Goal: Task Accomplishment & Management: Manage account settings

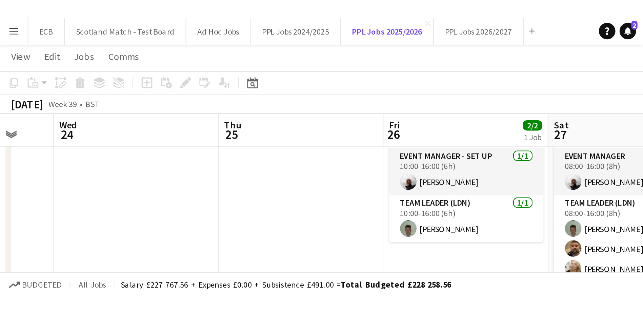
scroll to position [16, 0]
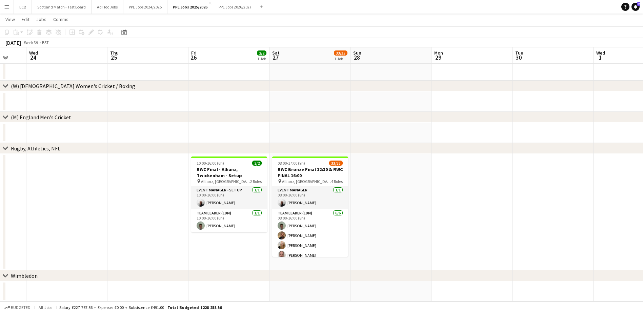
click at [6, 6] on app-icon "Menu" at bounding box center [6, 6] width 5 height 5
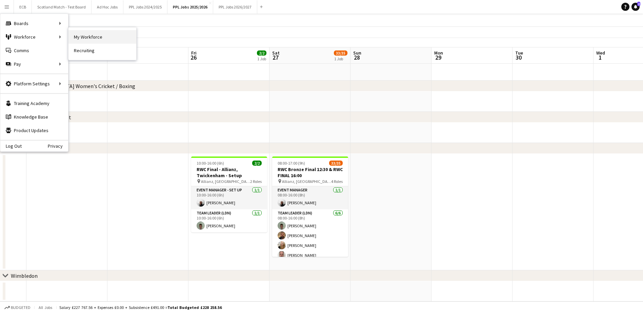
click at [79, 37] on link "My Workforce" at bounding box center [102, 37] width 68 height 14
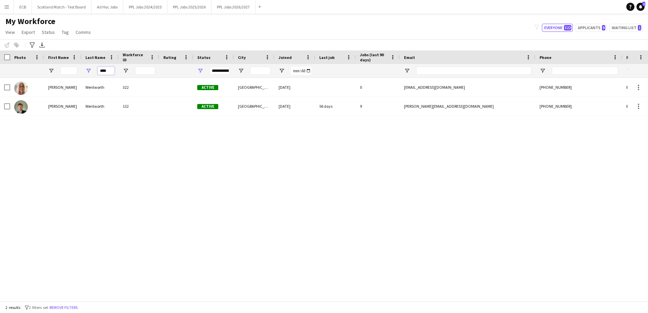
click at [111, 69] on input "****" at bounding box center [106, 71] width 17 height 8
click at [74, 70] on input "First Name Filter Input" at bounding box center [68, 71] width 17 height 8
drag, startPoint x: 112, startPoint y: 72, endPoint x: 76, endPoint y: 72, distance: 35.9
click at [76, 72] on div "****" at bounding box center [367, 71] width 735 height 14
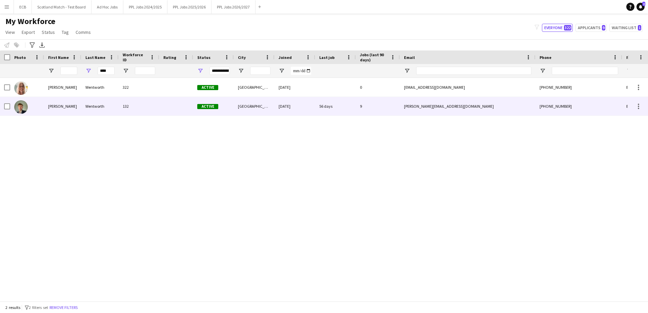
click at [48, 106] on div "[PERSON_NAME]" at bounding box center [62, 106] width 37 height 19
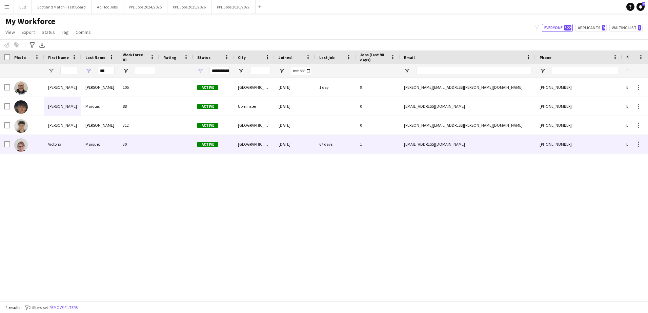
click at [62, 142] on div "Victoria" at bounding box center [62, 144] width 37 height 19
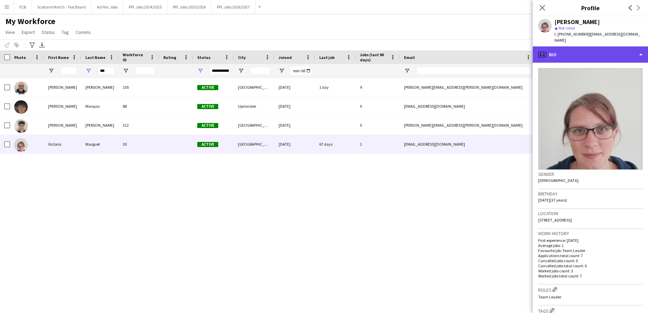
click at [426, 46] on div "profile Bio" at bounding box center [590, 54] width 115 height 16
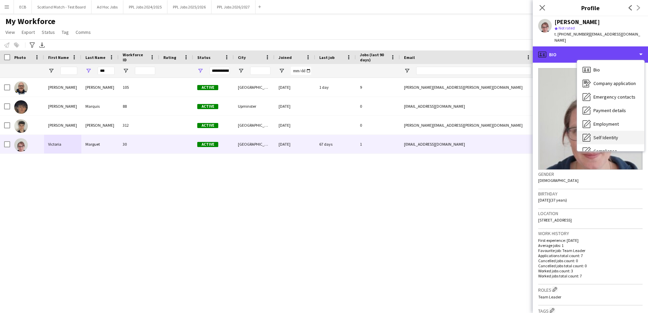
scroll to position [50, 0]
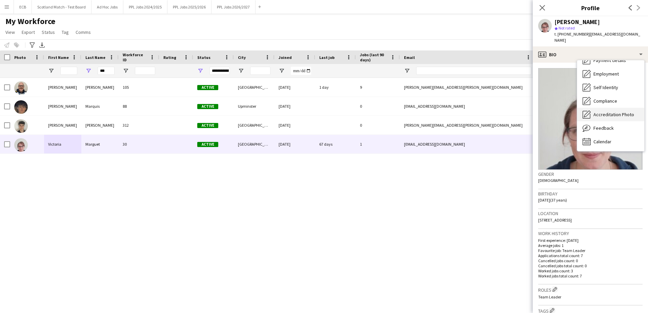
click at [426, 111] on span "Accreditation Photo" at bounding box center [613, 114] width 41 height 6
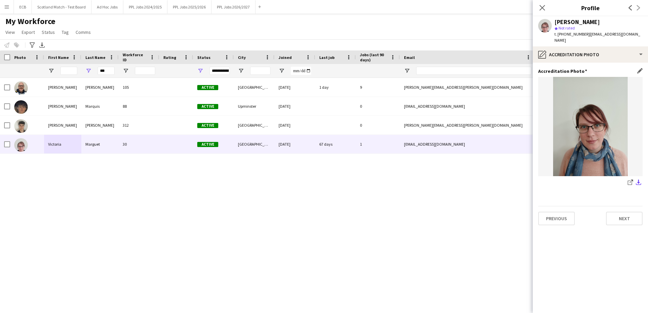
click at [426, 180] on app-icon "download-bottom" at bounding box center [638, 183] width 5 height 6
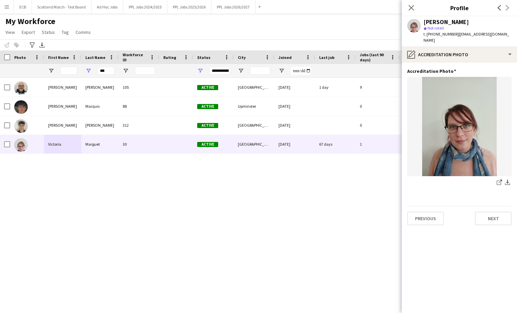
drag, startPoint x: 457, startPoint y: 35, endPoint x: 513, endPoint y: 33, distance: 55.3
click at [426, 33] on div "Victoria Marguet star Not rated t. +4407436961744 | victoria.marguet@outlook.com" at bounding box center [459, 31] width 115 height 30
drag, startPoint x: 108, startPoint y: 73, endPoint x: 69, endPoint y: 73, distance: 38.6
click at [69, 73] on div "***" at bounding box center [367, 71] width 735 height 14
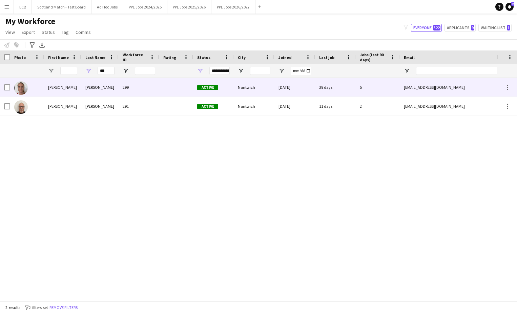
click at [62, 87] on div "Joseph" at bounding box center [62, 87] width 37 height 19
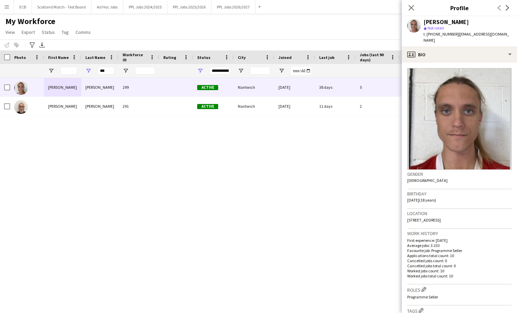
drag, startPoint x: 455, startPoint y: 35, endPoint x: 501, endPoint y: 38, distance: 46.5
click at [426, 38] on div "t. +447484679156 | josephedmonds2007@icloud.com" at bounding box center [468, 37] width 88 height 12
drag, startPoint x: 501, startPoint y: 38, endPoint x: 477, endPoint y: 41, distance: 24.6
click at [426, 41] on div "t. +447484679156 | josephedmonds2007@icloud.com" at bounding box center [468, 37] width 88 height 12
click at [426, 37] on span "| josephedmonds2007@icloud.com" at bounding box center [467, 37] width 86 height 11
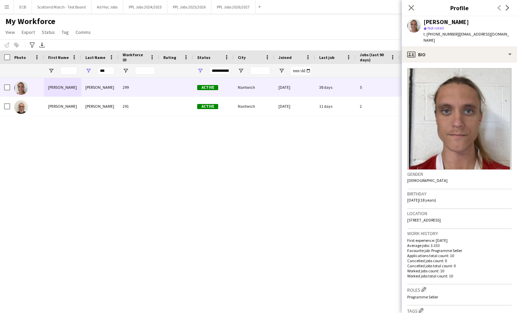
drag, startPoint x: 456, startPoint y: 35, endPoint x: 463, endPoint y: 41, distance: 9.6
click at [426, 41] on div "t. +447484679156 | josephedmonds2007@icloud.com" at bounding box center [468, 37] width 88 height 12
copy span "josephedmonds2007@icloud.com"
drag, startPoint x: 112, startPoint y: 72, endPoint x: 81, endPoint y: 72, distance: 31.2
click at [81, 72] on div "***" at bounding box center [367, 71] width 735 height 14
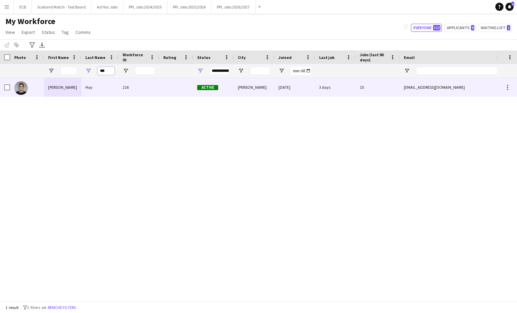
type input "***"
click at [91, 83] on div "Hay" at bounding box center [99, 87] width 37 height 19
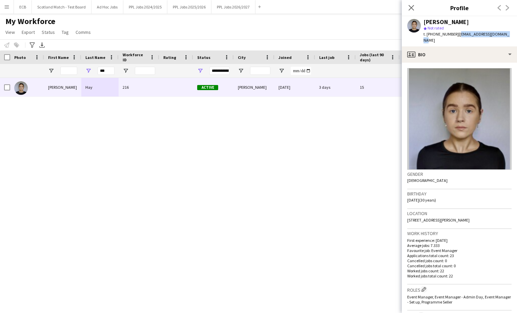
drag, startPoint x: 455, startPoint y: 33, endPoint x: 506, endPoint y: 34, distance: 50.5
click at [426, 34] on div "Rachel Hay star Not rated t. +447500262724 | rachelalicehay@gmail.com" at bounding box center [459, 31] width 115 height 30
copy span "rachelalicehay@gmail.com"
click at [268, 191] on div "Rachel Hay 216 Active Buckley 30-04-2025 3 days 15 rachelalicehay@gmail.com +44…" at bounding box center [248, 187] width 497 height 218
click at [410, 6] on icon at bounding box center [411, 7] width 6 height 6
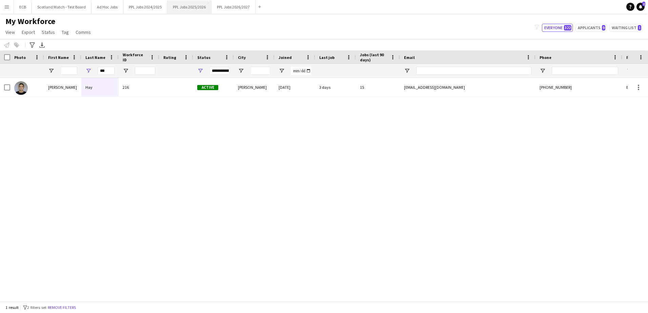
click at [178, 6] on button "PPL Jobs 2025/2026 Close" at bounding box center [189, 6] width 44 height 13
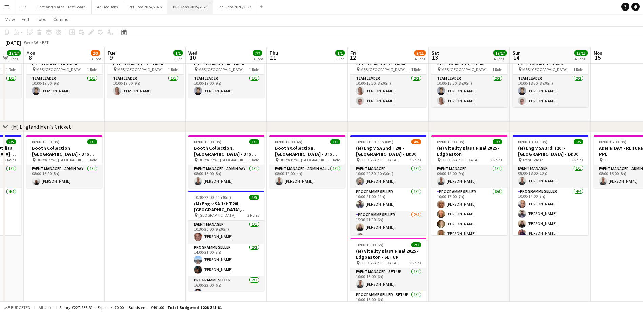
scroll to position [0, 0]
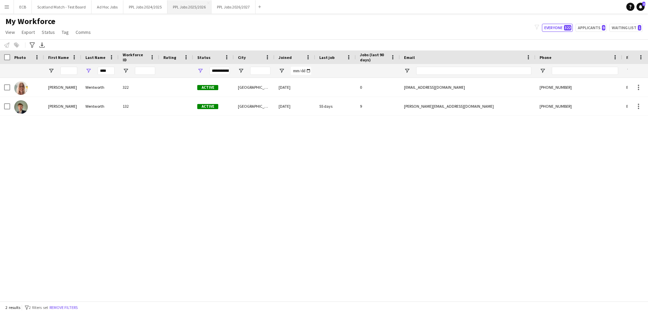
click at [176, 3] on button "PPL Jobs 2025/2026 Close" at bounding box center [189, 6] width 44 height 13
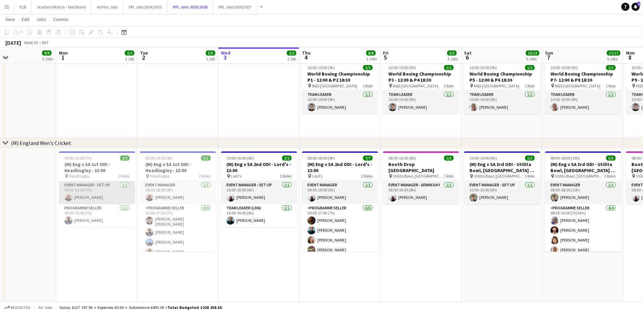
scroll to position [49, 0]
click at [426, 253] on app-date-cell "08:00-16:00 (8h) 1/1 Booth Drop [GEOGRAPHIC_DATA] pin Utilita Bowl, [GEOGRAPHIC…" at bounding box center [420, 246] width 81 height 196
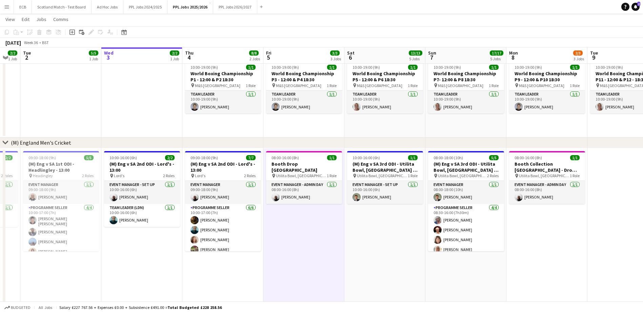
scroll to position [0, 224]
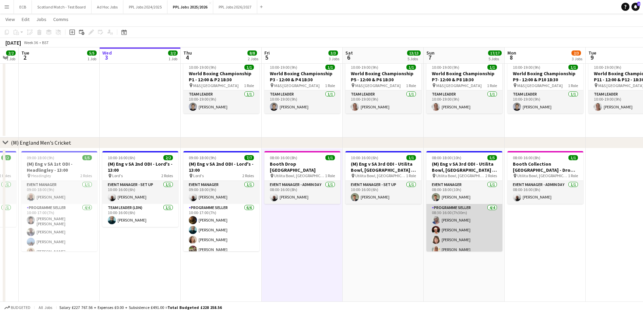
click at [459, 229] on app-card-role "Programme Seller [DATE] 08:30-16:00 (7h30m) [PERSON_NAME] [PERSON_NAME] [PERSON…" at bounding box center [464, 230] width 76 height 53
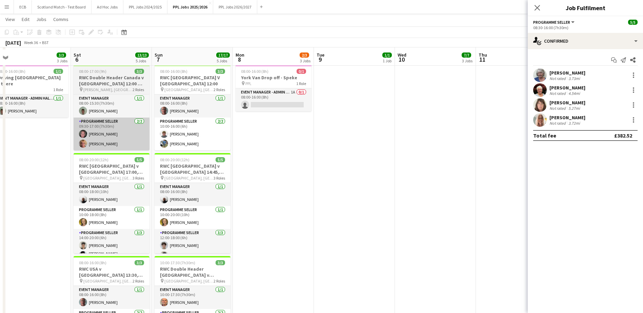
scroll to position [344, 0]
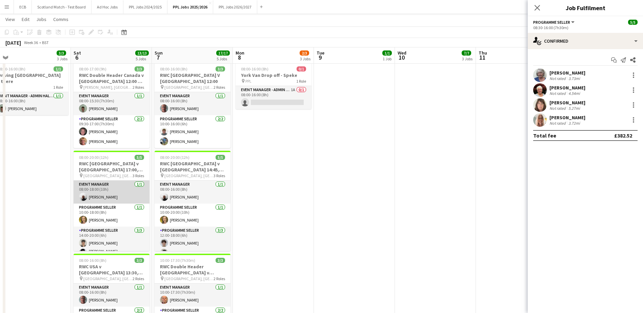
click at [112, 185] on app-card-role "Event Manager [DATE] 08:00-18:00 (10h) [PERSON_NAME]" at bounding box center [112, 192] width 76 height 23
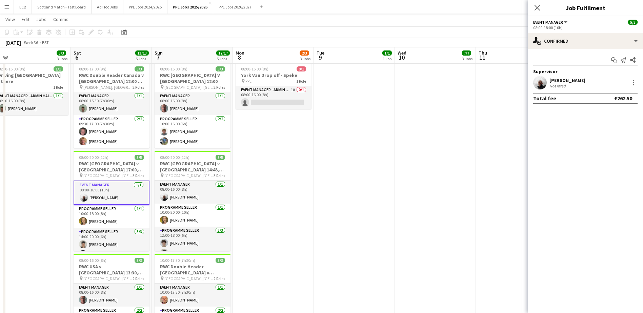
scroll to position [5, 0]
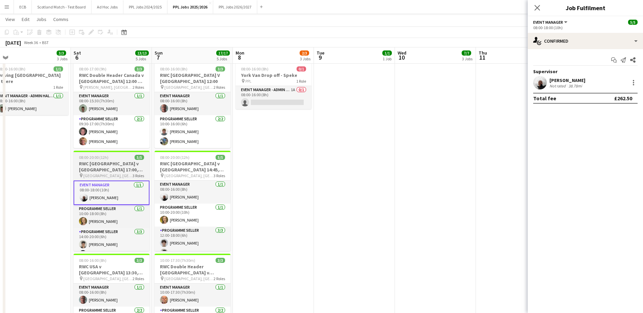
click at [113, 164] on h3 "RWC [GEOGRAPHIC_DATA] v [GEOGRAPHIC_DATA] 17:00, [GEOGRAPHIC_DATA]" at bounding box center [112, 167] width 76 height 12
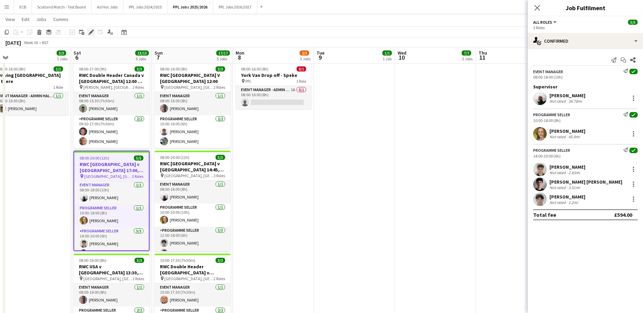
click at [91, 32] on icon at bounding box center [91, 32] width 4 height 4
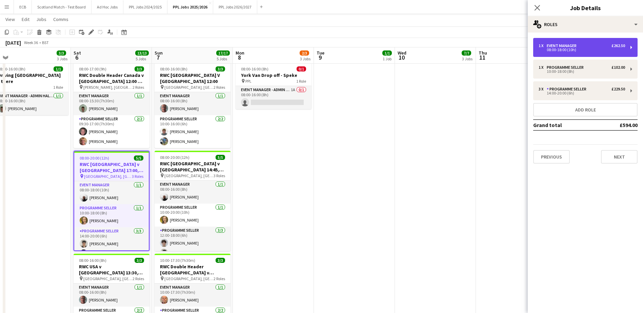
click at [602, 50] on div "08:00-18:00 (10h)" at bounding box center [581, 49] width 86 height 3
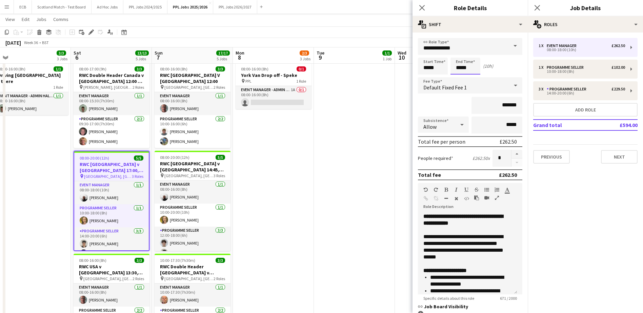
click at [474, 67] on input "*****" at bounding box center [465, 66] width 30 height 17
click at [456, 53] on div at bounding box center [459, 54] width 14 height 7
type input "*****"
click at [456, 53] on div at bounding box center [459, 54] width 14 height 7
click at [403, 119] on app-date-cell at bounding box center [435, 228] width 81 height 336
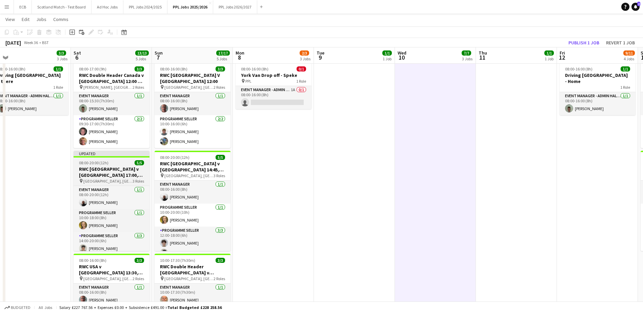
click at [99, 159] on app-job-card "Updated 08:00-20:00 (12h) 5/5 RWC [GEOGRAPHIC_DATA] v [GEOGRAPHIC_DATA] 17:00, …" at bounding box center [112, 201] width 76 height 100
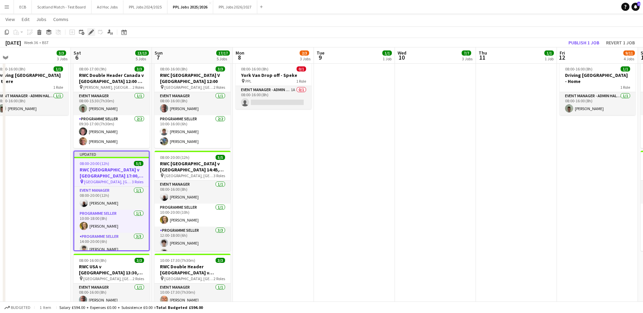
click at [90, 34] on icon "Edit" at bounding box center [90, 31] width 5 height 5
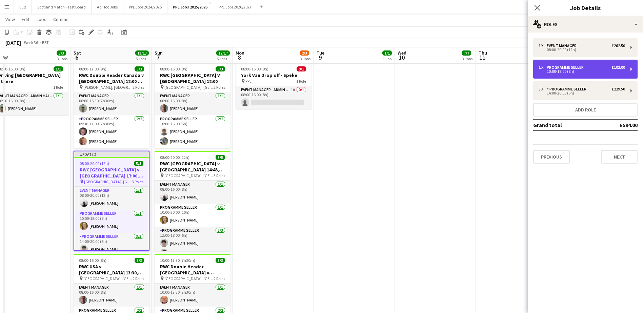
click at [581, 72] on div "10:00-18:00 (8h)" at bounding box center [581, 71] width 86 height 3
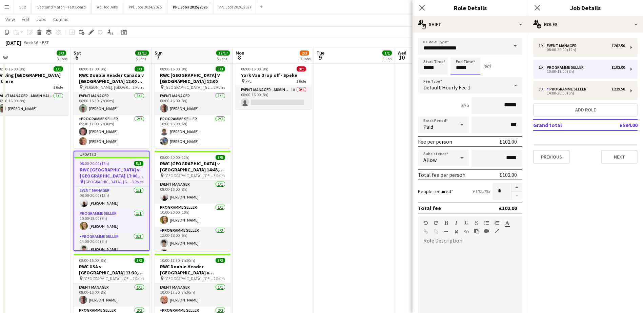
click at [473, 69] on input "*****" at bounding box center [465, 66] width 30 height 17
click at [455, 54] on div at bounding box center [459, 54] width 14 height 7
type input "*****"
click at [455, 54] on div at bounding box center [459, 54] width 14 height 7
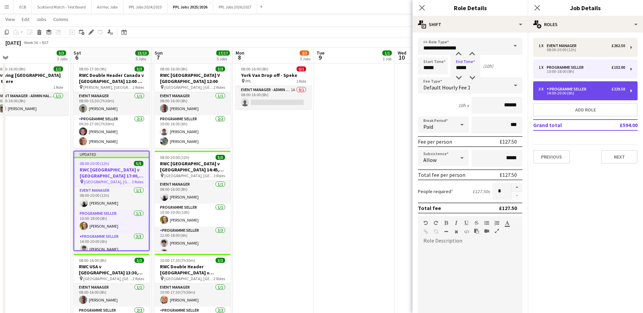
click at [574, 87] on div "Programme Seller" at bounding box center [568, 89] width 42 height 5
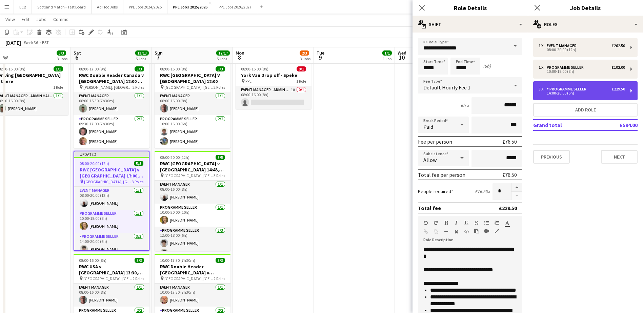
type input "*****"
type input "*"
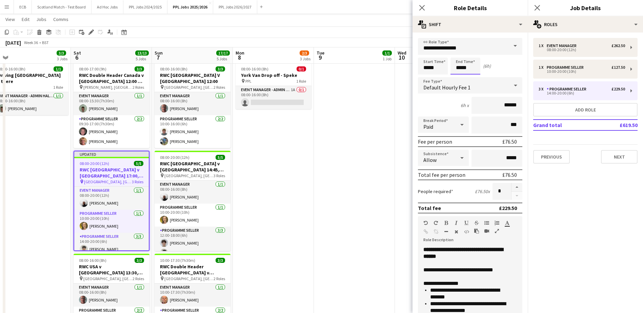
click at [451, 69] on input "*****" at bounding box center [465, 66] width 30 height 17
click at [442, 67] on input "*****" at bounding box center [433, 66] width 30 height 17
type input "*****"
click at [426, 77] on div at bounding box center [426, 78] width 14 height 7
click at [590, 180] on mat-expansion-panel "pencil3 General details 1 x Event Manager £262.50 08:00-20:00 (12h) 1 x Program…" at bounding box center [585, 173] width 115 height 281
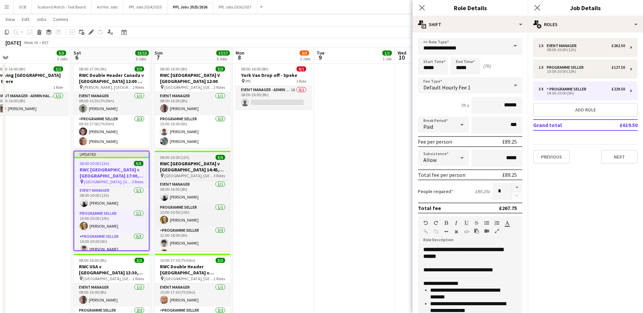
click at [181, 161] on h3 "RWC [GEOGRAPHIC_DATA] v [GEOGRAPHIC_DATA] 14:45, [GEOGRAPHIC_DATA]" at bounding box center [193, 167] width 76 height 12
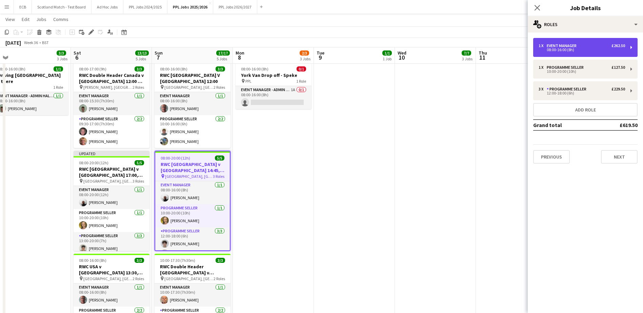
click at [571, 48] on div "08:00-16:00 (8h)" at bounding box center [581, 49] width 86 height 3
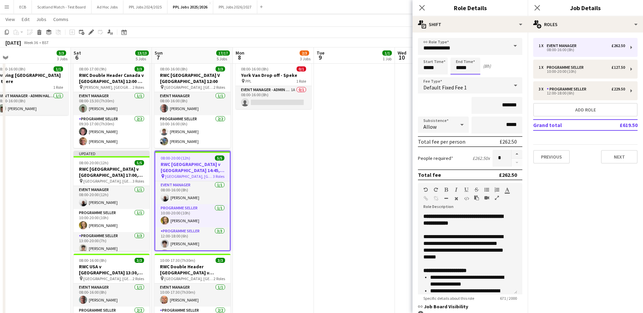
click at [475, 67] on input "*****" at bounding box center [465, 66] width 30 height 17
click at [460, 58] on input "*****" at bounding box center [465, 66] width 30 height 17
click at [457, 53] on div at bounding box center [459, 54] width 14 height 7
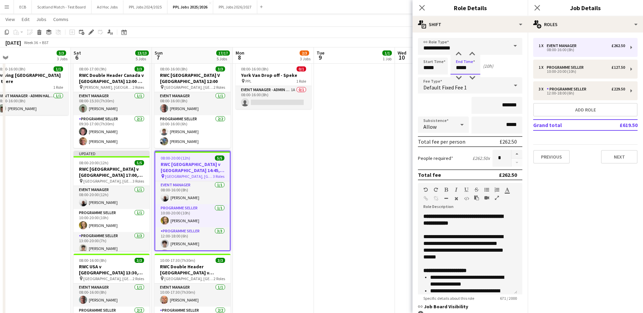
drag, startPoint x: 457, startPoint y: 53, endPoint x: 460, endPoint y: 58, distance: 5.8
click at [460, 58] on input "*****" at bounding box center [465, 66] width 30 height 17
type input "*****"
click at [457, 54] on div at bounding box center [459, 54] width 14 height 7
click at [584, 206] on mat-expansion-panel "pencil3 General details 1 x Event Manager £262.50 08:00-16:00 (8h) 1 x Programm…" at bounding box center [585, 173] width 115 height 281
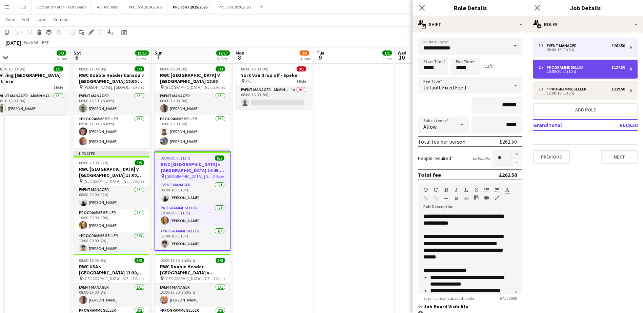
click at [558, 73] on div "10:00-20:00 (10h)" at bounding box center [581, 71] width 86 height 3
type input "**********"
type input "*****"
type input "******"
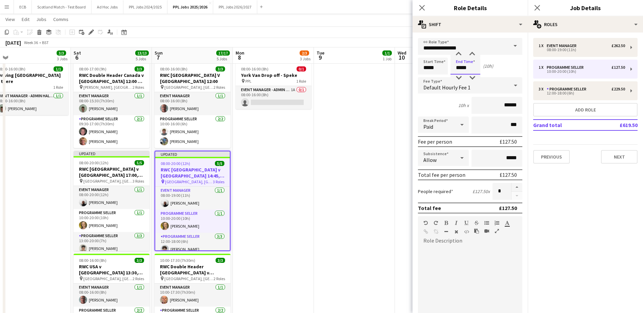
click at [464, 68] on input "*****" at bounding box center [465, 66] width 30 height 17
type input "*****"
click at [458, 77] on div at bounding box center [459, 78] width 14 height 7
click at [580, 215] on mat-expansion-panel "pencil3 General details 1 x Event Manager £262.50 08:00-19:00 (11h) 1 x Program…" at bounding box center [585, 173] width 115 height 281
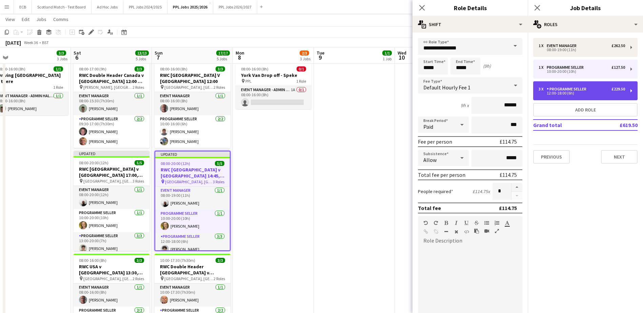
click at [574, 95] on div "12:00-18:00 (6h)" at bounding box center [581, 92] width 86 height 3
type input "*****"
type input "*"
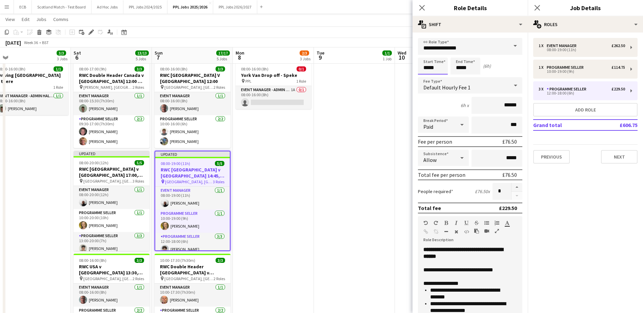
click at [436, 68] on input "*****" at bounding box center [433, 66] width 30 height 17
type input "*****"
click at [424, 81] on div at bounding box center [426, 78] width 14 height 7
click at [367, 166] on app-date-cell at bounding box center [354, 228] width 81 height 336
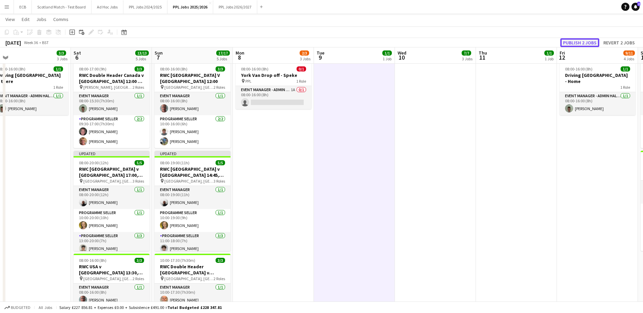
click at [593, 41] on button "Publish 2 jobs" at bounding box center [579, 42] width 39 height 9
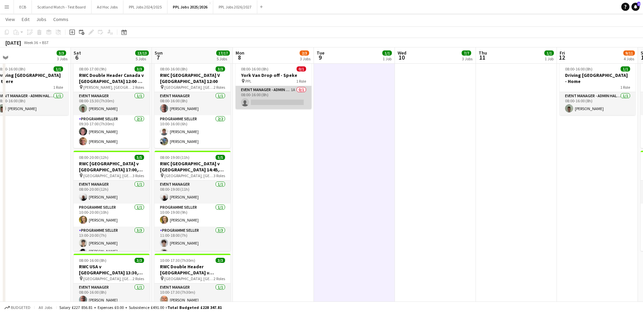
drag, startPoint x: 272, startPoint y: 89, endPoint x: 258, endPoint y: 93, distance: 14.1
click at [258, 93] on app-card-role "Event Manager - Admin Day 1A 0/1 08:00-16:00 (8h) single-neutral-actions" at bounding box center [273, 97] width 76 height 23
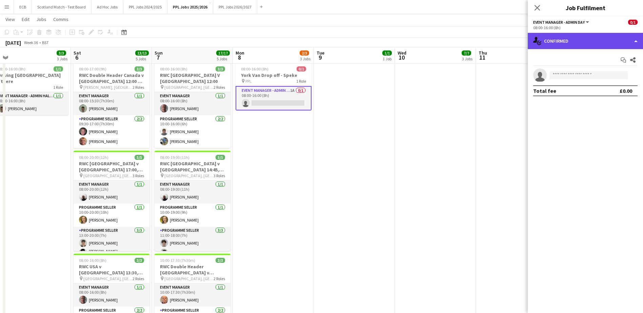
click at [570, 44] on div "single-neutral-actions-check-2 Confirmed" at bounding box center [585, 41] width 115 height 16
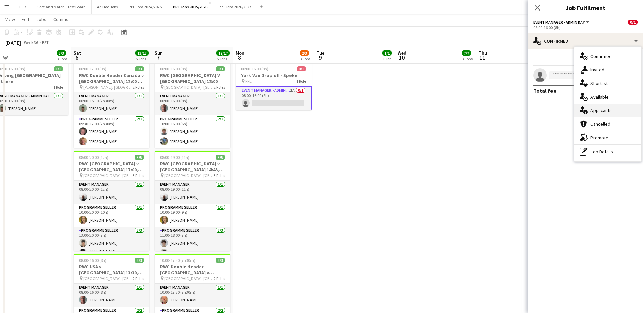
click at [598, 111] on span "Applicants" at bounding box center [600, 110] width 21 height 6
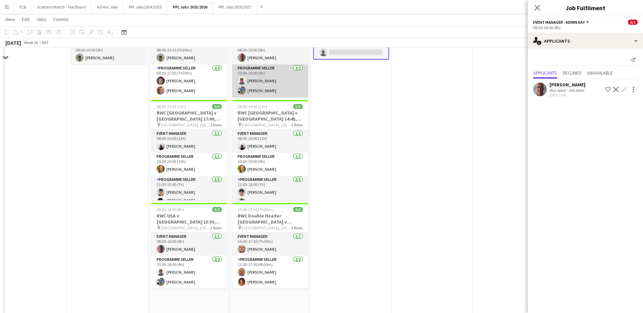
scroll to position [340, 0]
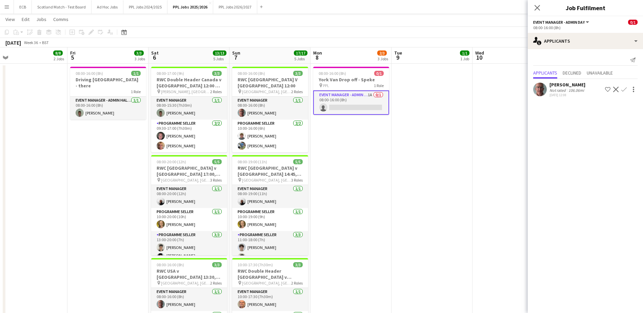
click at [625, 89] on app-icon "Confirm" at bounding box center [623, 89] width 5 height 5
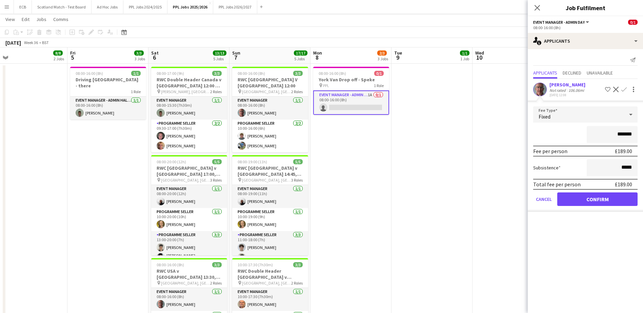
click at [617, 89] on app-icon "Decline" at bounding box center [615, 89] width 5 height 5
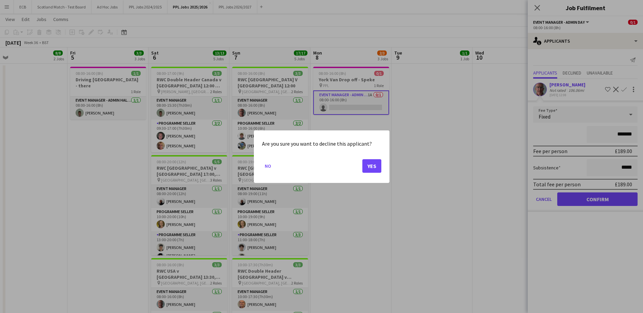
click at [429, 146] on div at bounding box center [321, 156] width 643 height 313
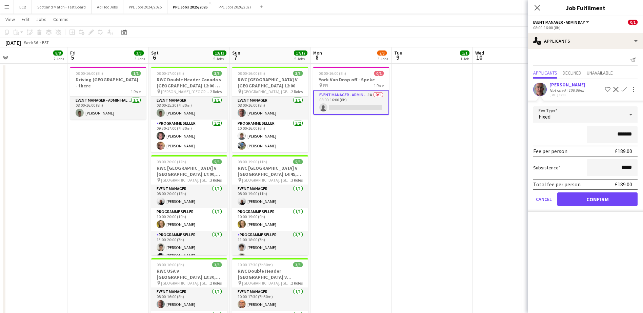
scroll to position [340, 0]
click at [535, 5] on icon "Close pop-in" at bounding box center [537, 7] width 6 height 6
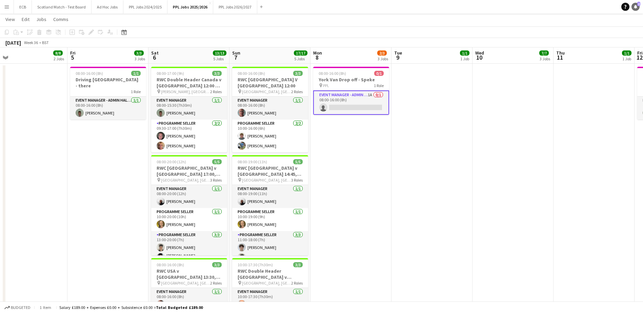
click at [639, 6] on link "Notifications 2" at bounding box center [635, 7] width 8 height 8
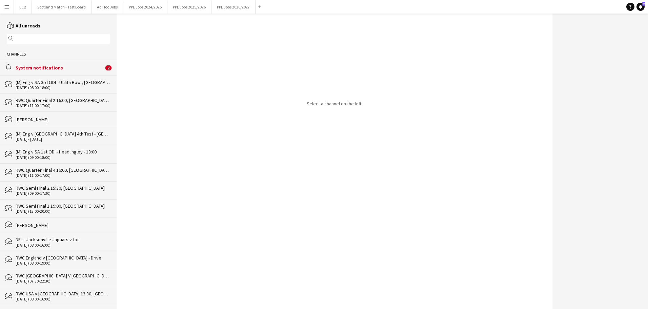
click at [49, 70] on div "System notifications" at bounding box center [60, 68] width 88 height 6
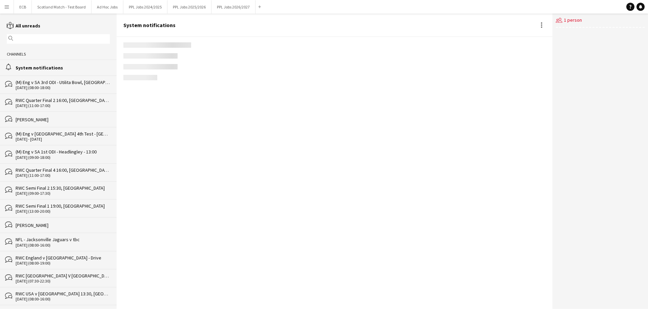
scroll to position [805, 0]
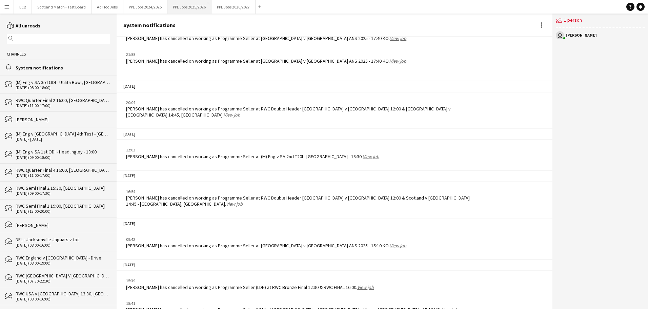
click at [194, 3] on button "PPL Jobs 2025/2026 Close" at bounding box center [189, 6] width 44 height 13
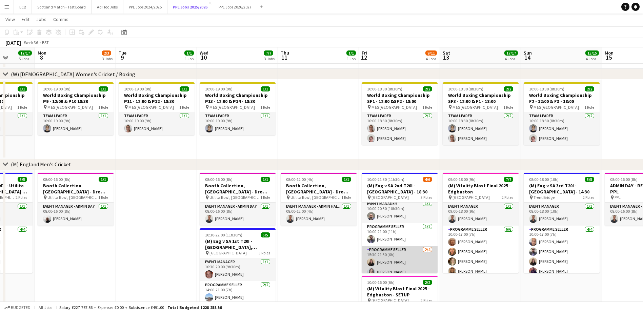
scroll to position [28, 0]
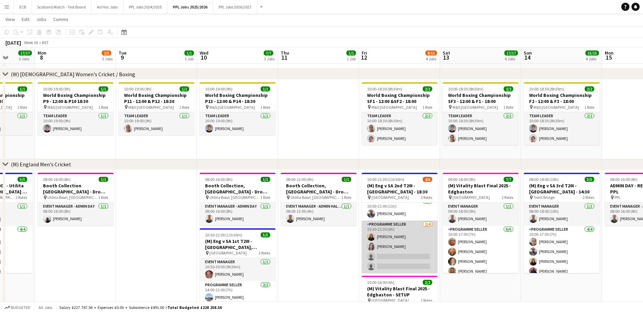
click at [390, 245] on app-card-role "Programme Seller 2/4 15:30-21:30 (6h) Ione Smith Jessica Curtis single-neutral-…" at bounding box center [400, 247] width 76 height 53
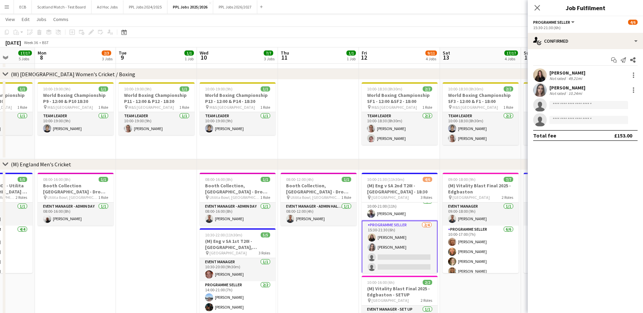
click at [572, 88] on div "[PERSON_NAME]" at bounding box center [567, 88] width 36 height 6
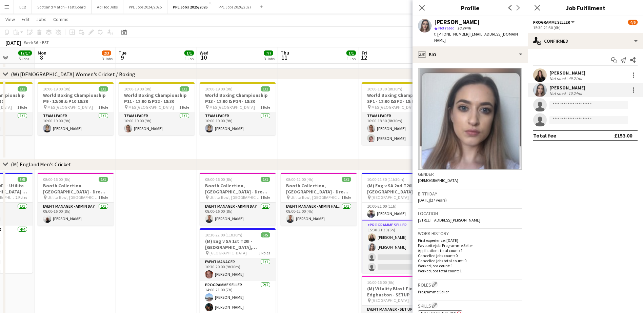
click at [351, 243] on app-date-cell "08:00-12:00 (4h) 1/1 Booth Collection, Cardiff - Drop off Warick pin Utilita Bo…" at bounding box center [318, 268] width 81 height 196
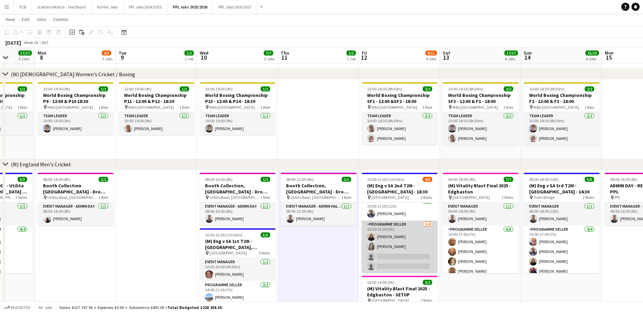
click at [398, 226] on app-card-role "Programme Seller 2/4 15:30-21:30 (6h) Ione Smith Jessica Curtis single-neutral-…" at bounding box center [400, 247] width 76 height 53
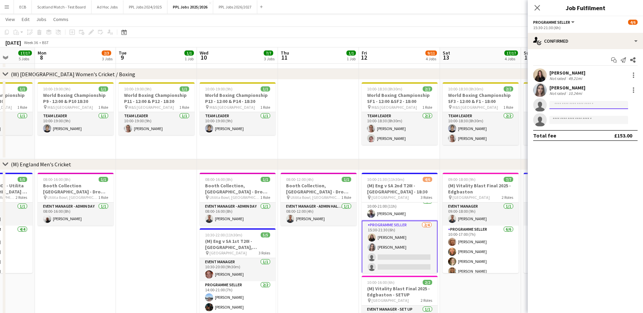
click at [620, 105] on input at bounding box center [588, 105] width 79 height 8
click at [632, 104] on form at bounding box center [592, 105] width 91 height 8
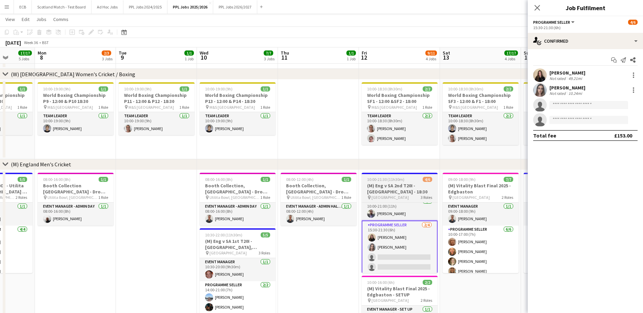
click at [387, 189] on h3 "(M) Eng v SA 2nd T20I - [GEOGRAPHIC_DATA] - 18:30" at bounding box center [400, 189] width 76 height 12
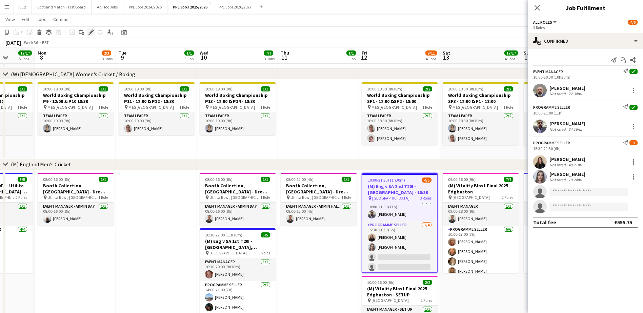
click at [87, 30] on div "Edit" at bounding box center [91, 32] width 8 height 8
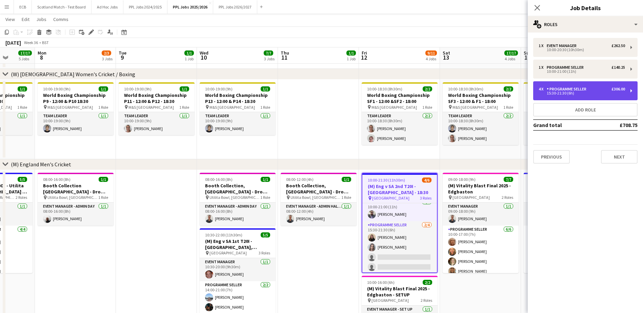
click at [616, 90] on div "£306.00" at bounding box center [618, 89] width 14 height 5
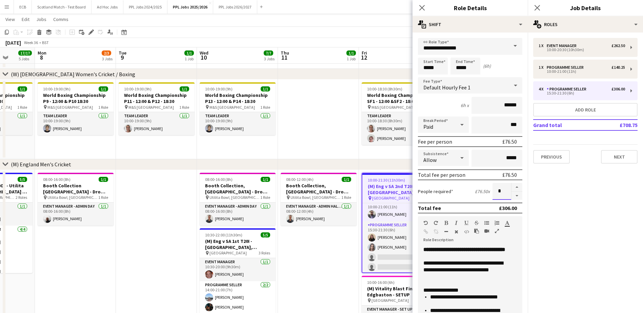
click at [500, 192] on input "*" at bounding box center [501, 191] width 19 height 17
type input "*"
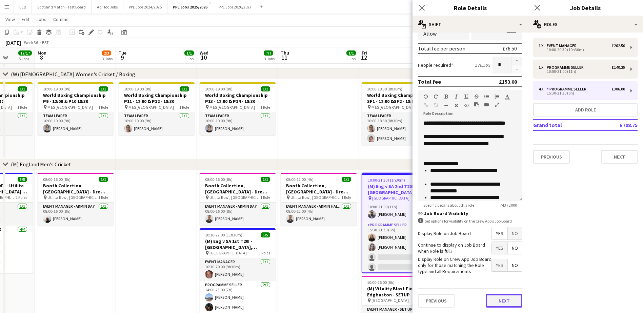
click at [500, 299] on button "Next" at bounding box center [504, 301] width 37 height 14
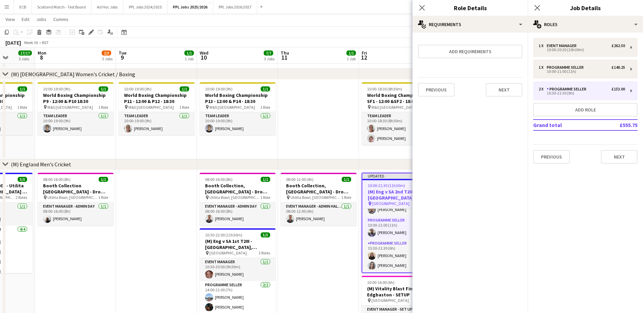
scroll to position [15, 0]
click at [338, 248] on app-date-cell "08:00-12:00 (4h) 1/1 Booth Collection, Cardiff - Drop off Warick pin Utilita Bo…" at bounding box center [318, 268] width 81 height 196
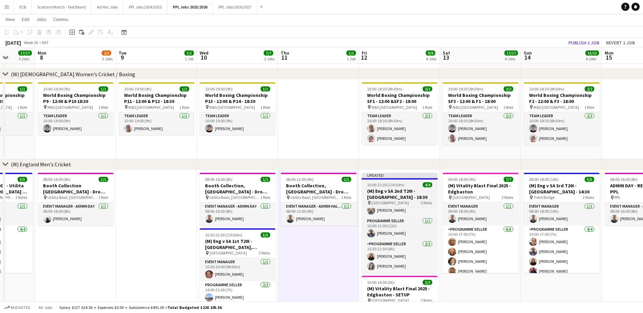
click at [393, 184] on span "10:00-21:30 (11h30m)" at bounding box center [385, 184] width 37 height 5
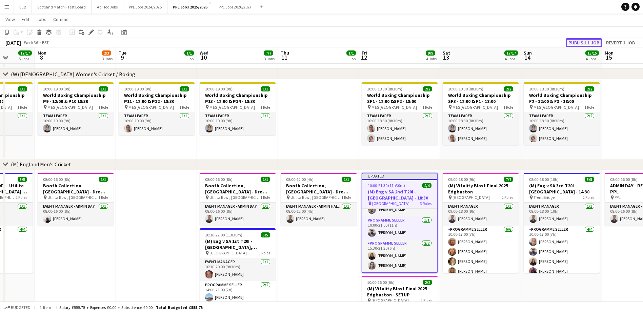
click at [589, 40] on button "Publish 1 job" at bounding box center [584, 42] width 36 height 9
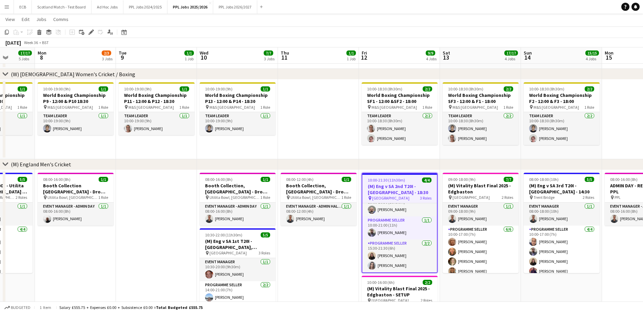
scroll to position [10, 0]
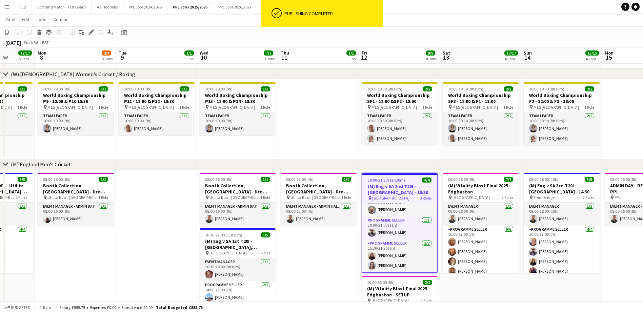
click at [338, 254] on app-date-cell "08:00-12:00 (4h) 1/1 Booth Collection, Cardiff - Drop off Warick pin Utilita Bo…" at bounding box center [318, 268] width 81 height 196
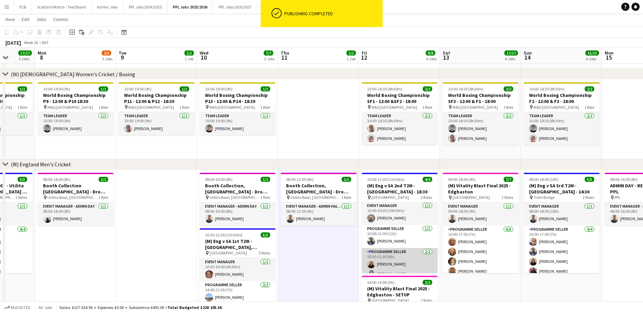
scroll to position [0, 0]
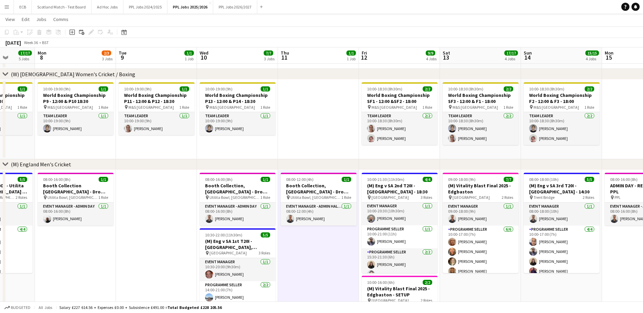
click at [315, 117] on app-date-cell at bounding box center [318, 120] width 81 height 80
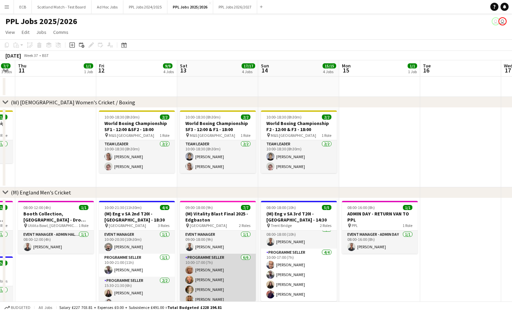
scroll to position [25, 0]
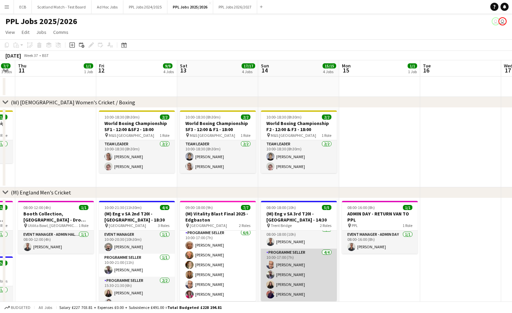
click at [312, 264] on app-card-role "Programme Seller 4/4 10:00-17:00 (7h) Mohammed Rangzeb Najib Stephen Gaunt Ione…" at bounding box center [299, 275] width 76 height 53
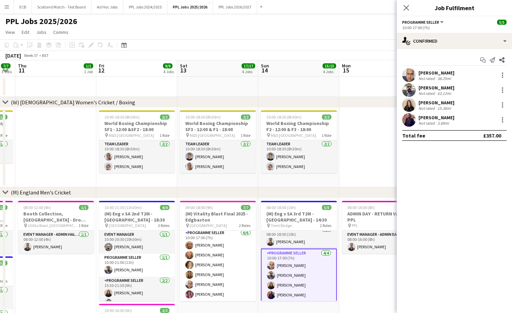
drag, startPoint x: 475, startPoint y: 71, endPoint x: 418, endPoint y: 74, distance: 57.0
click at [418, 74] on div "Mohammed Rangzeb Najib Not rated 38.25mi" at bounding box center [454, 75] width 115 height 14
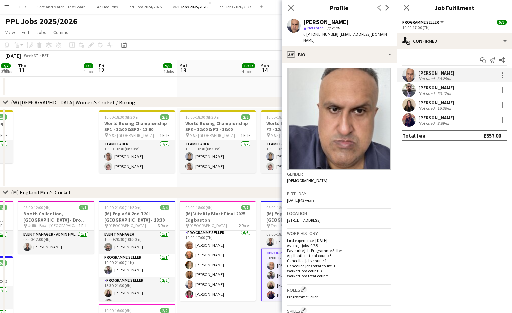
copy div "[PERSON_NAME]"
click at [431, 87] on div "[PERSON_NAME]" at bounding box center [436, 88] width 36 height 6
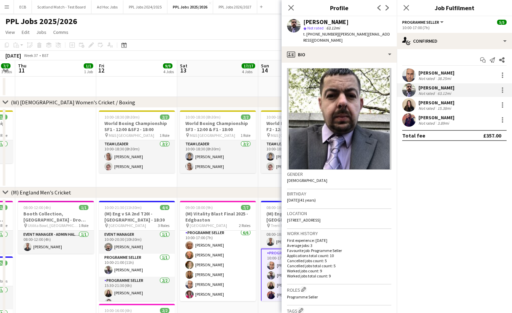
drag, startPoint x: 451, startPoint y: 87, endPoint x: 418, endPoint y: 88, distance: 32.2
click at [418, 88] on div "[PERSON_NAME]" at bounding box center [436, 88] width 36 height 6
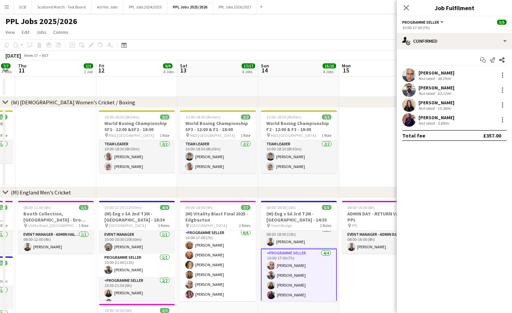
copy div "[PERSON_NAME]"
click at [422, 101] on div "[PERSON_NAME]" at bounding box center [436, 103] width 36 height 6
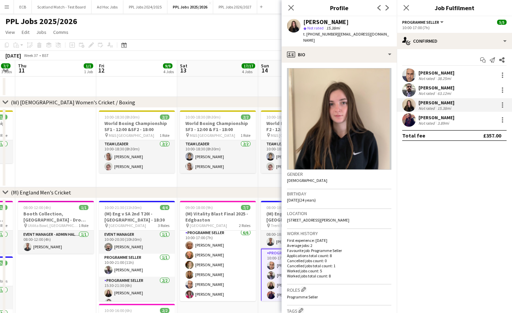
drag, startPoint x: 336, startPoint y: 21, endPoint x: 298, endPoint y: 20, distance: 39.0
click at [298, 20] on div "Ione Smith star Not rated 15.38mi t. +447449338561 | ionesmithevents@gmail.com" at bounding box center [339, 31] width 115 height 30
copy div "[PERSON_NAME]"
click at [442, 118] on div "[PERSON_NAME]" at bounding box center [436, 118] width 36 height 6
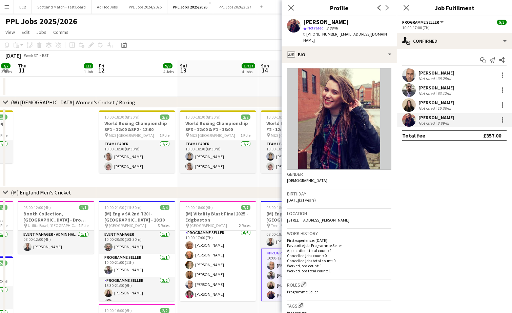
drag, startPoint x: 340, startPoint y: 24, endPoint x: 300, endPoint y: 22, distance: 40.4
click at [300, 22] on div "Laura Morley star Not rated 3.89mi t. +4407422541762 | lauzmo123@googlemail.com" at bounding box center [339, 31] width 115 height 30
copy div "[PERSON_NAME]"
click at [212, 27] on app-page-menu "View Day view expanded Day view collapsed Month view Date picker Jump to today …" at bounding box center [256, 32] width 512 height 13
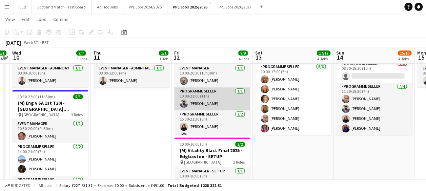
scroll to position [8, 0]
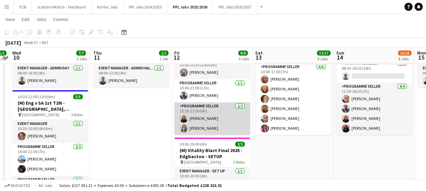
click at [203, 129] on app-card-role "Programme Seller 2/2 15:30-21:30 (6h) Ione Smith Jessica Curtis" at bounding box center [212, 118] width 76 height 33
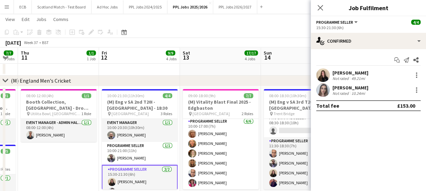
scroll to position [111, 0]
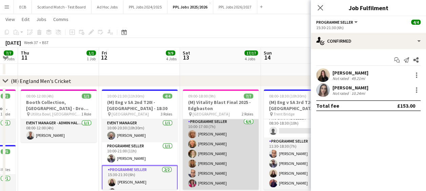
click at [224, 170] on app-card-role "Programme Seller 6/6 10:00-17:00 (7h) Sue Chamberlain Denise Jowitt Julie Clayt…" at bounding box center [221, 154] width 76 height 72
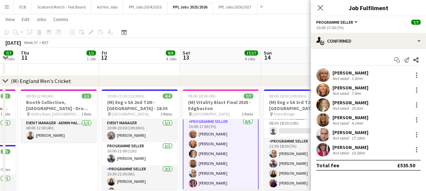
click at [362, 132] on div "[PERSON_NAME]" at bounding box center [350, 132] width 36 height 6
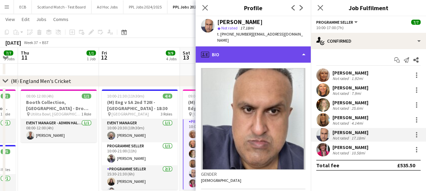
click at [255, 46] on div "profile Bio" at bounding box center [253, 54] width 115 height 16
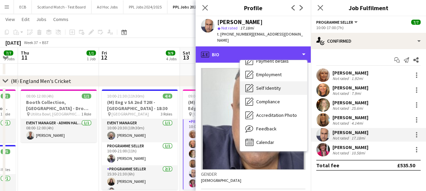
scroll to position [50, 0]
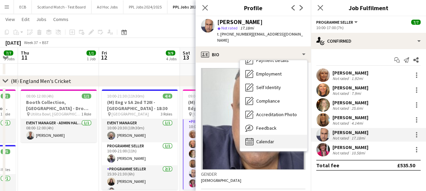
click at [270, 135] on div "Calendar Calendar" at bounding box center [273, 142] width 67 height 14
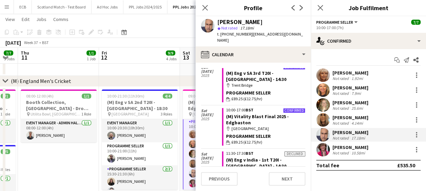
scroll to position [240, 0]
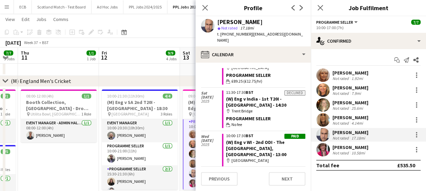
click at [349, 128] on div "Mohammed Rangzeb Najib Not rated 17.18mi" at bounding box center [368, 135] width 115 height 14
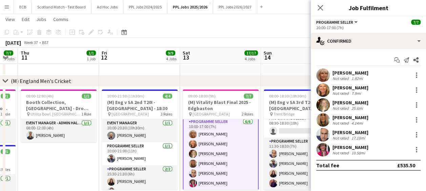
click at [349, 128] on div "Mohammed Rangzeb Najib Not rated 17.18mi" at bounding box center [368, 135] width 115 height 14
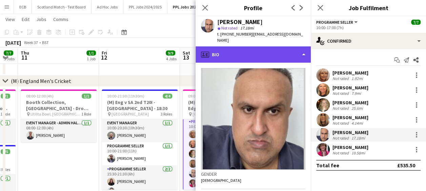
click at [244, 48] on div "profile Bio" at bounding box center [253, 54] width 115 height 16
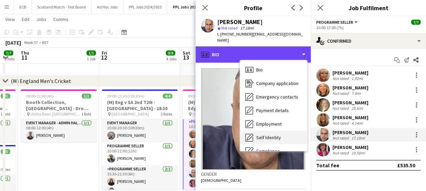
scroll to position [50, 0]
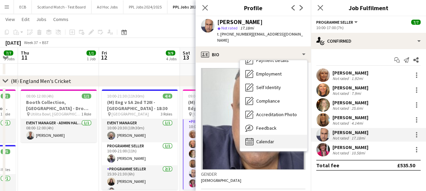
click at [265, 139] on span "Calendar" at bounding box center [265, 142] width 18 height 6
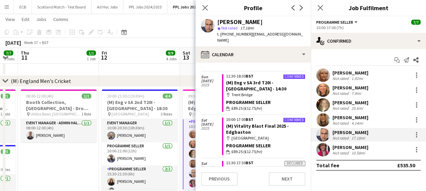
scroll to position [240, 0]
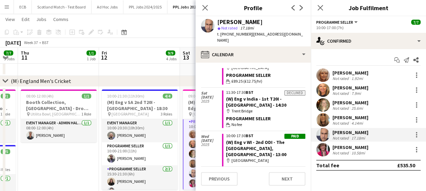
drag, startPoint x: 150, startPoint y: 79, endPoint x: 144, endPoint y: 44, distance: 36.2
click at [144, 44] on div "September 2025 Week 37 • BST" at bounding box center [213, 42] width 426 height 9
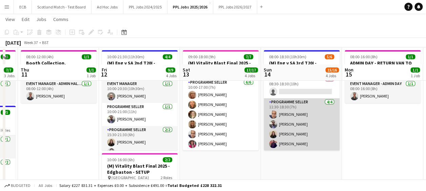
scroll to position [148, 0]
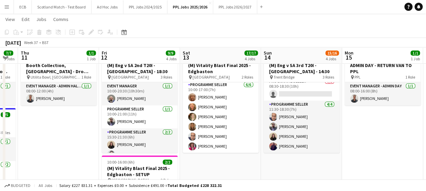
click at [356, 128] on app-date-cell "08:00-16:00 (8h) 1/1 ADMIN DAY - RETURN VAN TO PPL pin PPL 1 Role Event Manager…" at bounding box center [382, 148] width 81 height 196
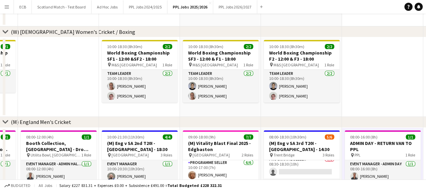
scroll to position [0, 0]
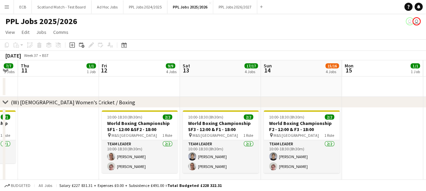
click at [36, 134] on app-date-cell at bounding box center [58, 148] width 81 height 80
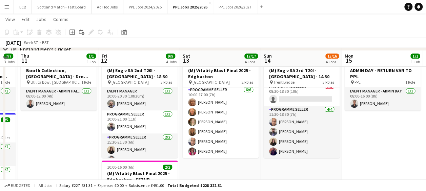
scroll to position [140, 0]
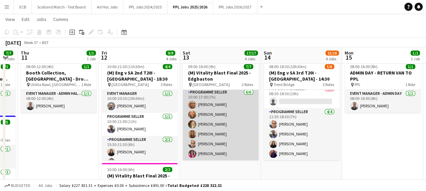
click at [239, 128] on app-card-role "Programme Seller 6/6 10:00-17:00 (7h) Sue Chamberlain Denise Jowitt Julie Clayt…" at bounding box center [221, 124] width 76 height 72
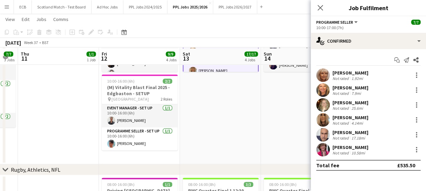
scroll to position [230, 0]
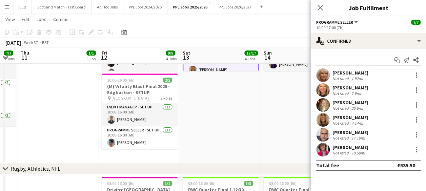
drag, startPoint x: 331, startPoint y: 131, endPoint x: 400, endPoint y: 131, distance: 69.1
click at [400, 131] on div "Mohammed Rangzeb Najib Not rated 17.18mi" at bounding box center [368, 135] width 115 height 14
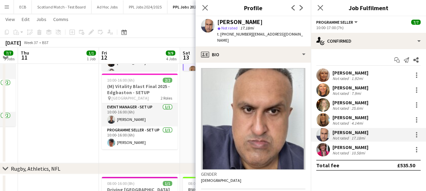
click at [400, 131] on div "Mohammed Rangzeb Najib Not rated 17.18mi" at bounding box center [368, 135] width 115 height 14
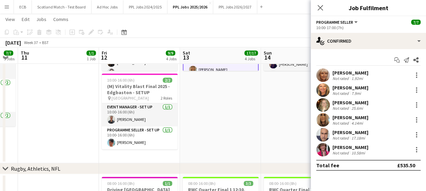
click at [392, 130] on div "Mohammed Rangzeb Najib Not rated 17.18mi" at bounding box center [368, 135] width 115 height 14
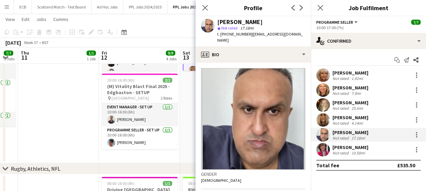
click at [389, 130] on div "Mohammed Rangzeb Najib Not rated 17.18mi" at bounding box center [368, 135] width 115 height 14
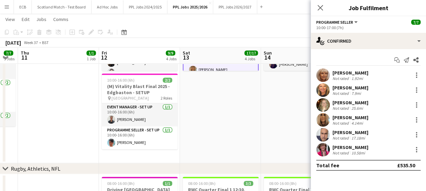
drag, startPoint x: 386, startPoint y: 130, endPoint x: 333, endPoint y: 134, distance: 53.6
click at [333, 134] on div "[PERSON_NAME]" at bounding box center [350, 132] width 36 height 6
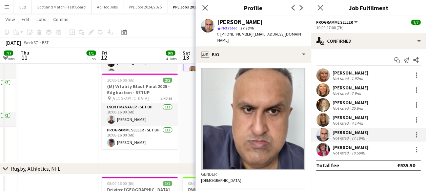
copy div "[PERSON_NAME]"
click at [169, 36] on app-toolbar "Copy Paste Paste Ctrl+V Paste with crew Ctrl+Shift+V Paste linked Job Delete Gr…" at bounding box center [213, 32] width 426 height 12
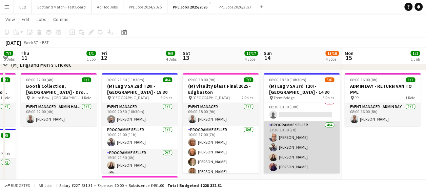
scroll to position [127, 0]
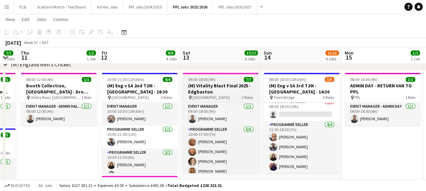
click at [224, 85] on h3 "(M) Vitality Blast Final 2025 - Edgbaston" at bounding box center [221, 89] width 76 height 12
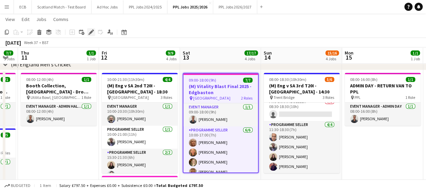
click at [91, 33] on icon at bounding box center [91, 32] width 4 height 4
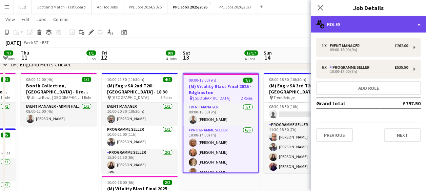
click at [347, 24] on div "multiple-users-add Roles" at bounding box center [368, 24] width 115 height 16
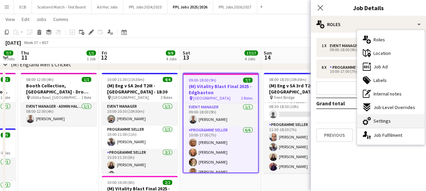
click at [385, 118] on span "Settings" at bounding box center [381, 121] width 17 height 6
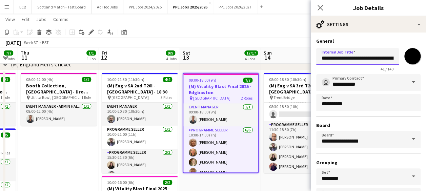
scroll to position [0, 22]
drag, startPoint x: 388, startPoint y: 58, endPoint x: 408, endPoint y: 58, distance: 19.7
click at [408, 58] on div "**********" at bounding box center [368, 58] width 104 height 26
click at [391, 58] on input "**********" at bounding box center [355, 56] width 78 height 17
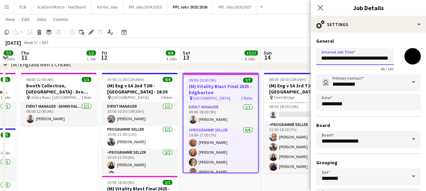
type input "**********"
click at [279, 38] on div "September 2025 Week 37 • BST" at bounding box center [213, 42] width 426 height 9
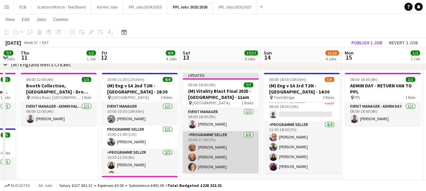
click at [211, 140] on app-card-role "Programme Seller 6/6 10:00-17:00 (7h) Sue Chamberlain Denise Jowitt Julie Clayt…" at bounding box center [221, 167] width 76 height 72
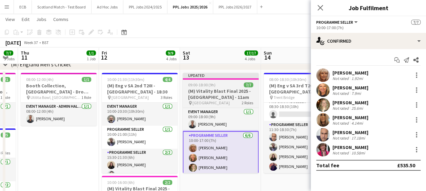
click at [206, 84] on span "09:00-18:00 (9h)" at bounding box center [201, 84] width 27 height 5
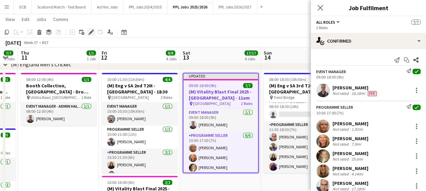
click at [91, 35] on div "Edit" at bounding box center [91, 32] width 8 height 8
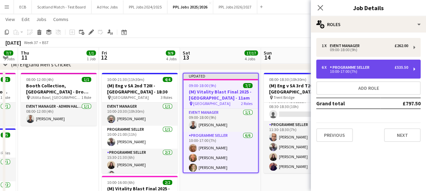
click at [370, 69] on div "Programme Seller" at bounding box center [351, 67] width 42 height 5
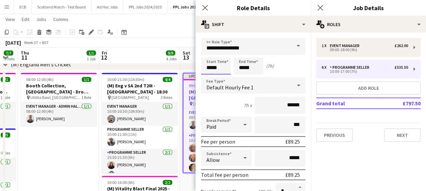
click at [221, 64] on input "*****" at bounding box center [216, 66] width 30 height 17
click at [209, 76] on div at bounding box center [209, 78] width 14 height 7
click at [226, 77] on div at bounding box center [223, 78] width 14 height 7
type input "*****"
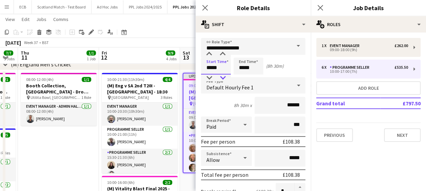
click at [226, 77] on div at bounding box center [223, 78] width 14 height 7
click at [254, 70] on input "*****" at bounding box center [248, 66] width 30 height 17
click at [255, 77] on div at bounding box center [255, 78] width 14 height 7
click at [239, 77] on div at bounding box center [242, 78] width 14 height 7
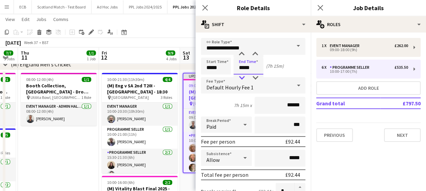
click at [241, 76] on div at bounding box center [242, 78] width 14 height 7
type input "*****"
click at [254, 76] on div at bounding box center [255, 78] width 14 height 7
click at [190, 37] on app-toolbar "Copy Paste Paste Ctrl+V Paste with crew Ctrl+Shift+V Paste linked Job Delete Gr…" at bounding box center [213, 32] width 426 height 12
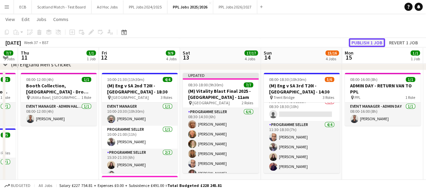
click at [368, 44] on button "Publish 1 job" at bounding box center [367, 42] width 36 height 9
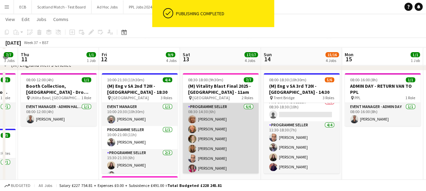
scroll to position [129, 0]
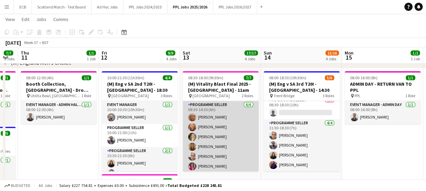
click at [224, 152] on app-card-role "Programme Seller 6/6 08:30-14:30 (6h) Sue Chamberlain Denise Jowitt Julie Clayt…" at bounding box center [221, 137] width 76 height 72
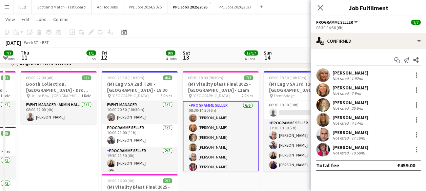
scroll to position [0, 225]
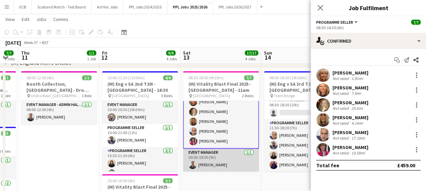
click at [213, 152] on app-card-role "Event Manager 1/1 09:00-18:00 (9h) Paul Aldridge" at bounding box center [221, 160] width 76 height 23
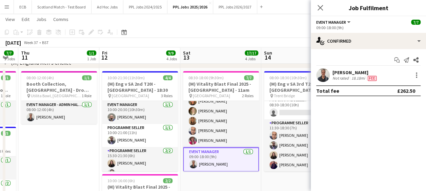
scroll to position [25, 0]
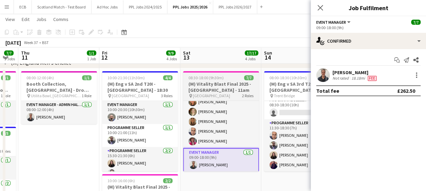
click at [210, 76] on span "08:30-18:00 (9h30m)" at bounding box center [205, 77] width 35 height 5
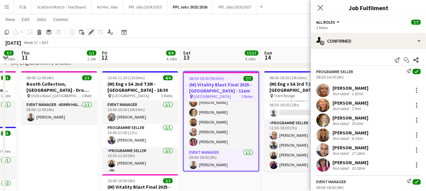
click at [88, 31] on icon "Edit" at bounding box center [90, 31] width 5 height 5
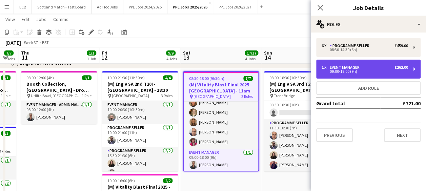
click at [360, 64] on div "1 x Event Manager £262.00 09:00-18:00 (9h)" at bounding box center [368, 69] width 104 height 19
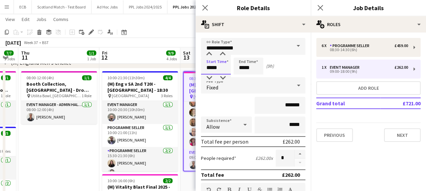
click at [223, 66] on input "*****" at bounding box center [216, 66] width 30 height 17
type input "*****"
click at [208, 76] on div at bounding box center [209, 78] width 14 height 7
click at [258, 66] on input "*****" at bounding box center [248, 66] width 30 height 17
click at [242, 75] on div at bounding box center [242, 78] width 14 height 7
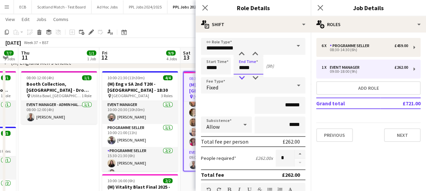
type input "*****"
click at [242, 75] on div at bounding box center [242, 78] width 14 height 7
click at [165, 40] on div "September 2025 Week 37 • BST" at bounding box center [213, 42] width 426 height 9
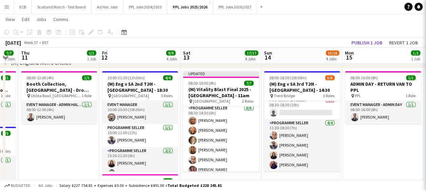
scroll to position [30, 0]
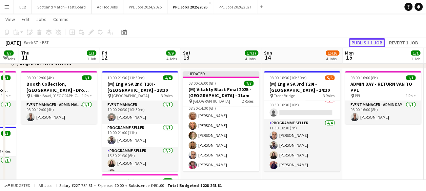
click at [356, 43] on button "Publish 1 job" at bounding box center [367, 42] width 36 height 9
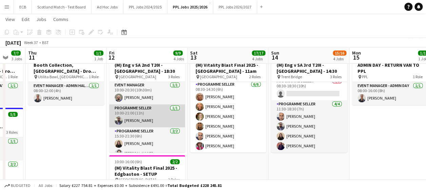
scroll to position [0, 0]
click at [136, 113] on app-card-role "Programme Seller 1/1 10:00-21:00 (11h) Stephen Gaunt" at bounding box center [147, 116] width 76 height 23
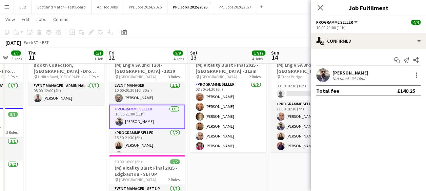
click at [136, 113] on app-card-role "Programme Seller 1/1 10:00-21:00 (11h) Stephen Gaunt" at bounding box center [147, 117] width 76 height 24
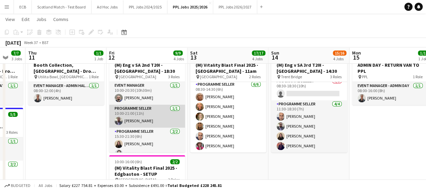
click at [138, 116] on app-card-role "Programme Seller 1/1 10:00-21:00 (11h) Stephen Gaunt" at bounding box center [147, 116] width 76 height 23
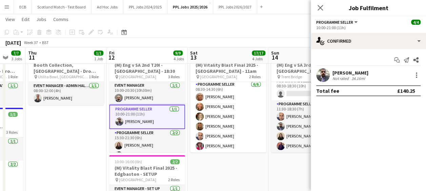
click at [129, 108] on app-card-role "Programme Seller 1/1 10:00-21:00 (11h) Stephen Gaunt" at bounding box center [147, 117] width 76 height 24
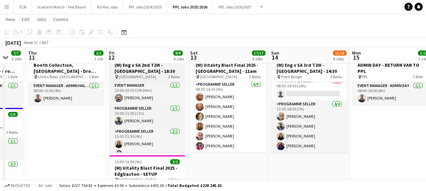
click at [131, 64] on h3 "(M) Eng v SA 2nd T20I - [GEOGRAPHIC_DATA] - 18:30" at bounding box center [147, 68] width 76 height 12
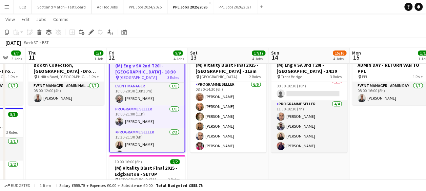
click at [86, 29] on div "Add job Add linked Job Edit Edit linked Job Applicants" at bounding box center [88, 32] width 52 height 8
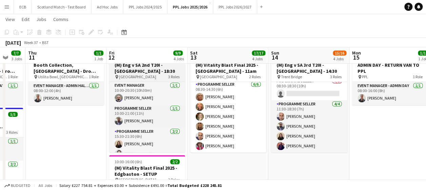
click at [131, 76] on span "[GEOGRAPHIC_DATA]" at bounding box center [137, 76] width 37 height 5
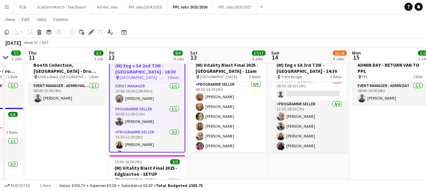
click at [92, 30] on icon at bounding box center [93, 30] width 2 height 2
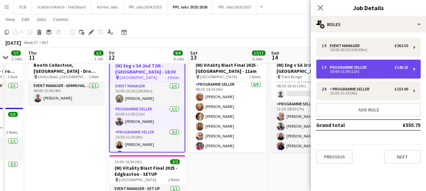
click at [356, 68] on div "Programme Seller" at bounding box center [350, 67] width 40 height 5
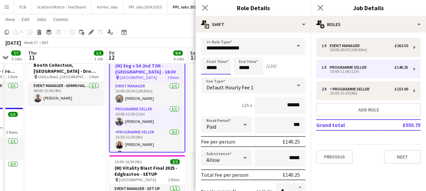
click at [223, 65] on input "*****" at bounding box center [216, 66] width 30 height 17
type input "*****"
click at [207, 51] on div at bounding box center [209, 54] width 14 height 7
click at [174, 33] on app-toolbar "Copy Paste Paste Ctrl+V Paste with crew Ctrl+Shift+V Paste linked Job Delete Gr…" at bounding box center [213, 32] width 426 height 12
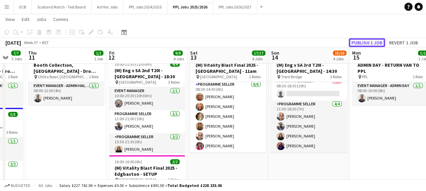
click at [372, 45] on button "Publish 1 job" at bounding box center [367, 42] width 36 height 9
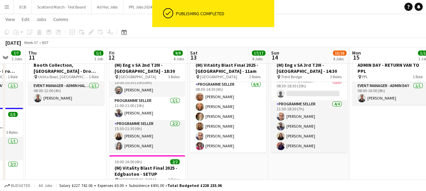
scroll to position [0, 0]
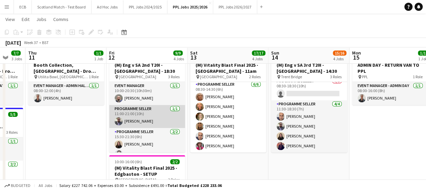
click at [140, 112] on app-card-role "Programme Seller 1/1 11:00-21:00 (10h) Stephen Gaunt" at bounding box center [147, 116] width 76 height 23
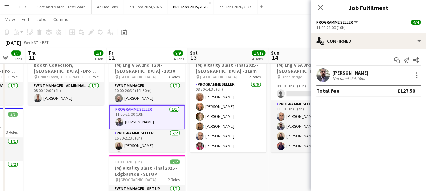
click at [139, 62] on app-board-header-date "Fri 12 9/9 4 Jobs" at bounding box center [146, 55] width 81 height 16
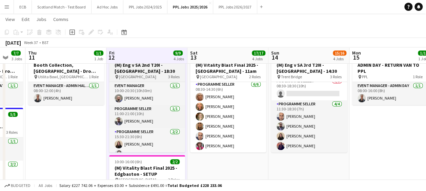
click at [130, 73] on h3 "(M) Eng v SA 2nd T20I - [GEOGRAPHIC_DATA] - 18:30" at bounding box center [147, 68] width 76 height 12
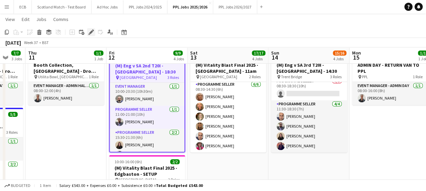
click at [91, 31] on icon "Edit" at bounding box center [90, 31] width 5 height 5
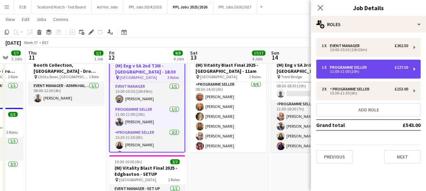
click at [384, 65] on div "1 x Programme Seller £127.50" at bounding box center [365, 67] width 86 height 5
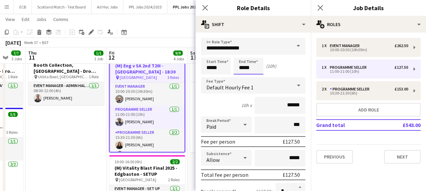
click at [254, 69] on input "*****" at bounding box center [248, 66] width 30 height 17
click at [241, 76] on div at bounding box center [242, 78] width 14 height 7
click at [255, 55] on div at bounding box center [255, 54] width 14 height 7
type input "*****"
click at [255, 55] on div at bounding box center [255, 54] width 14 height 7
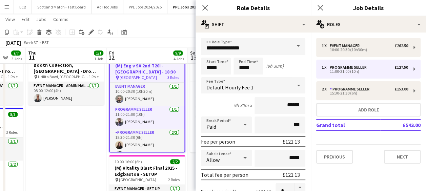
click at [166, 40] on div "September 2025 Week 37 • BST" at bounding box center [213, 42] width 426 height 9
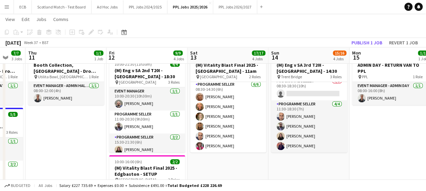
click at [142, 52] on app-board-header-date "Fri 12 9/9 4 Jobs" at bounding box center [146, 55] width 81 height 16
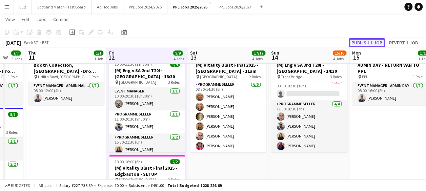
click at [372, 43] on button "Publish 1 job" at bounding box center [367, 42] width 36 height 9
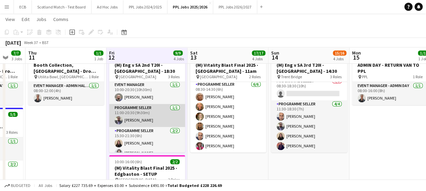
scroll to position [8, 0]
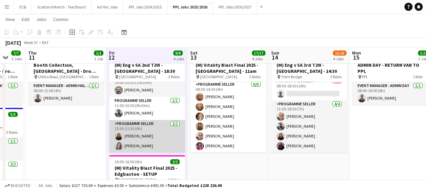
click at [133, 125] on app-card-role "Programme Seller 2/2 15:30-21:30 (6h) Ione Smith Jessica Curtis" at bounding box center [147, 136] width 76 height 33
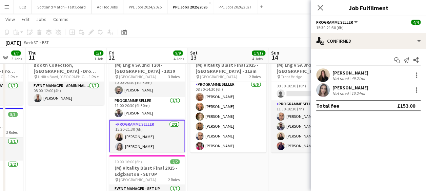
click at [80, 119] on app-date-cell "08:00-12:00 (4h) 1/1 Booth Collection, Cardiff - Drop off Warick pin Utilita Bo…" at bounding box center [65, 147] width 81 height 196
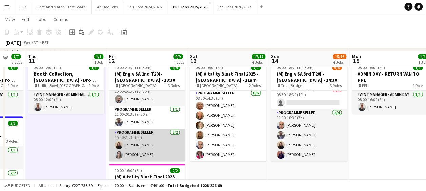
scroll to position [139, 0]
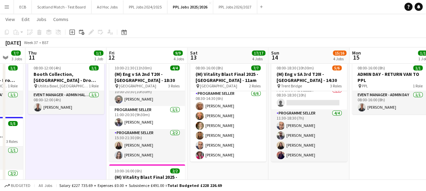
click at [217, 57] on app-board-header-date "Sat 13 17/17 4 Jobs" at bounding box center [227, 55] width 81 height 16
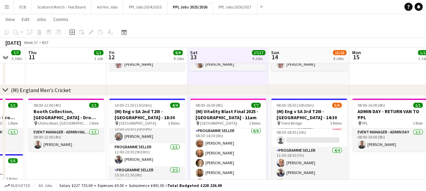
scroll to position [101, 0]
click at [214, 90] on div "chevron-right (M) England Men's Cricket" at bounding box center [213, 90] width 426 height 11
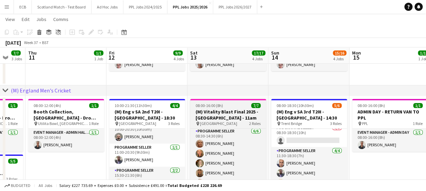
click at [217, 106] on span "08:00-16:00 (8h)" at bounding box center [209, 105] width 27 height 5
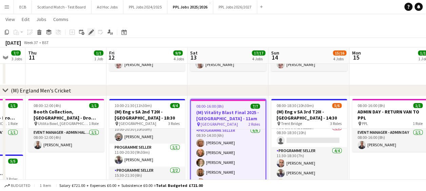
click at [89, 34] on icon "Edit" at bounding box center [90, 31] width 5 height 5
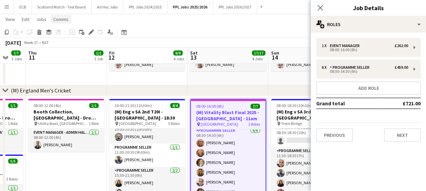
click at [56, 19] on span "Comms" at bounding box center [60, 19] width 15 height 6
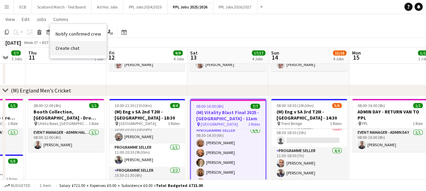
click at [65, 45] on span "Create chat" at bounding box center [68, 48] width 24 height 6
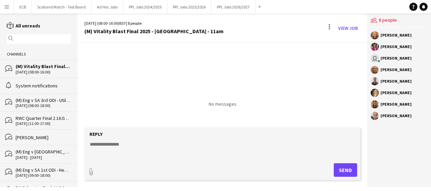
click at [138, 150] on textarea at bounding box center [223, 150] width 269 height 18
click at [186, 153] on textarea "**********" at bounding box center [223, 150] width 269 height 18
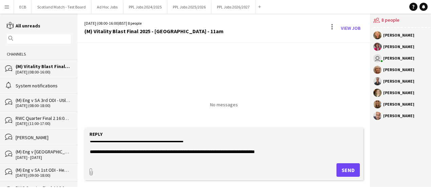
scroll to position [14, 0]
click at [172, 152] on textarea "**********" at bounding box center [223, 150] width 269 height 18
click at [285, 152] on textarea "**********" at bounding box center [223, 150] width 269 height 18
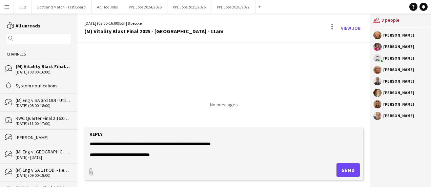
scroll to position [39, 0]
click at [192, 149] on textarea "**********" at bounding box center [223, 150] width 269 height 18
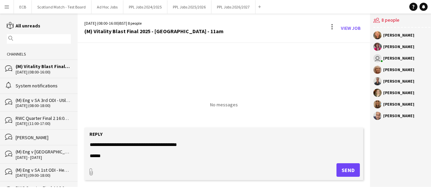
click at [193, 145] on textarea "**********" at bounding box center [223, 150] width 269 height 18
type textarea "**********"
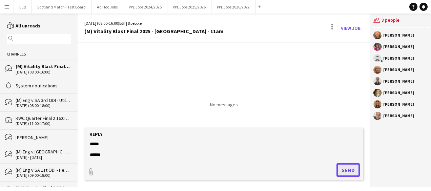
click at [344, 167] on button "Send" at bounding box center [347, 170] width 23 height 14
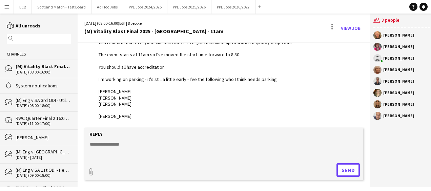
scroll to position [0, 0]
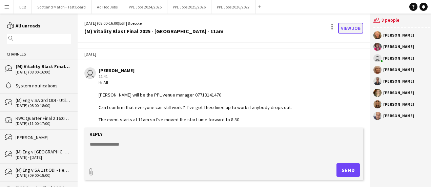
click at [346, 26] on link "View Job" at bounding box center [350, 28] width 25 height 11
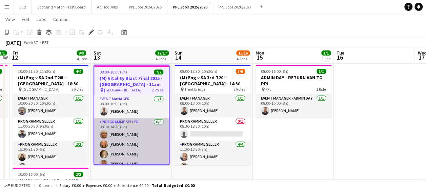
scroll to position [26, 0]
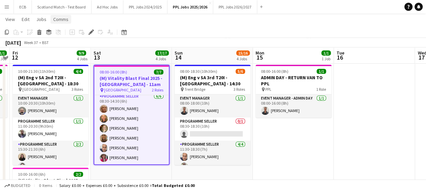
click at [64, 20] on span "Comms" at bounding box center [60, 19] width 15 height 6
click at [151, 19] on app-page-menu "View Day view expanded Day view collapsed Month view Date picker Jump to today …" at bounding box center [213, 20] width 426 height 13
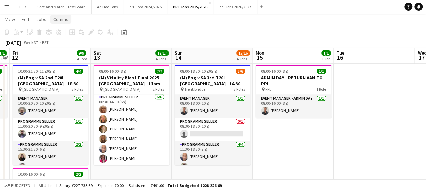
click at [58, 17] on span "Comms" at bounding box center [60, 19] width 15 height 6
click at [40, 16] on link "Jobs" at bounding box center [42, 19] width 16 height 9
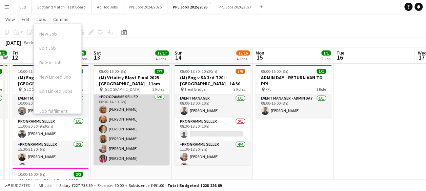
click at [130, 119] on app-card-role "Programme Seller 6/6 08:30-14:30 (6h) Sue Chamberlain Denise Jowitt Julie Clayt…" at bounding box center [132, 129] width 76 height 72
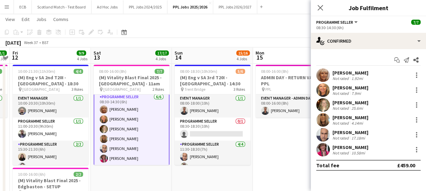
click at [125, 63] on app-board-header-date "Sat 13 17/17 4 Jobs" at bounding box center [131, 55] width 81 height 16
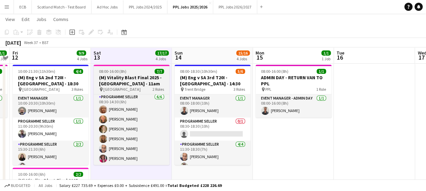
click at [112, 77] on h3 "(M) Vitality Blast Final 2025 - [GEOGRAPHIC_DATA] - 11am" at bounding box center [132, 81] width 76 height 12
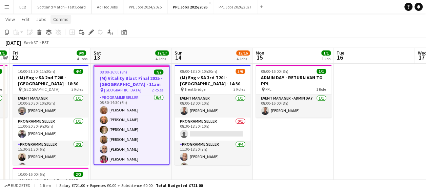
click at [54, 20] on span "Comms" at bounding box center [60, 19] width 15 height 6
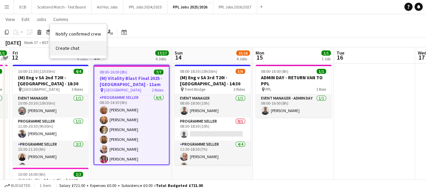
click at [56, 45] on span "Create chat" at bounding box center [68, 48] width 24 height 6
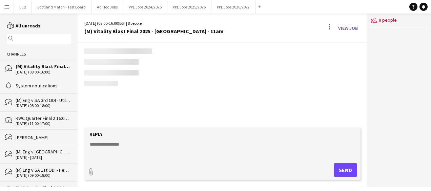
scroll to position [71, 0]
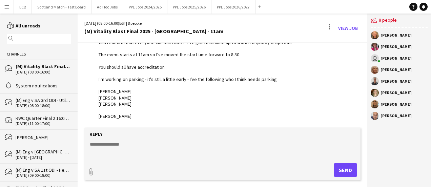
click at [124, 143] on textarea at bounding box center [223, 150] width 269 height 18
type textarea "**********"
click at [346, 169] on button "Send" at bounding box center [345, 170] width 23 height 14
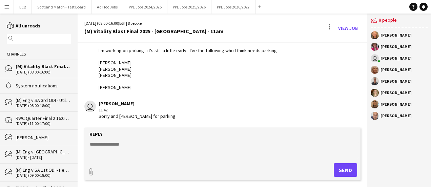
scroll to position [0, 0]
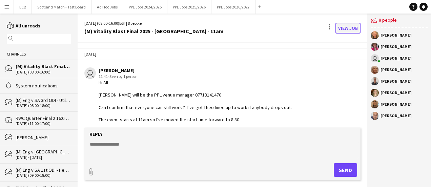
click at [353, 30] on link "View Job" at bounding box center [347, 28] width 25 height 11
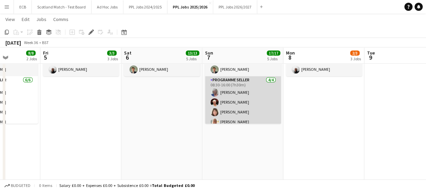
scroll to position [1, 0]
click at [232, 96] on app-card-role "Programme Seller 4/4 08:30-16:00 (7h30m) Maggie Logan Julia Burton Suzanne McLa…" at bounding box center [243, 102] width 76 height 53
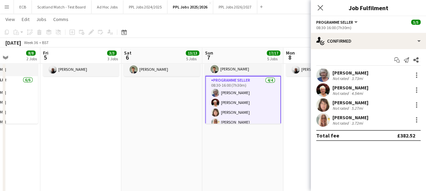
scroll to position [0, 0]
click at [236, 68] on app-card-role "Event Manager 1/1 08:00-18:00 (10h) Tom Wentworth" at bounding box center [243, 64] width 76 height 23
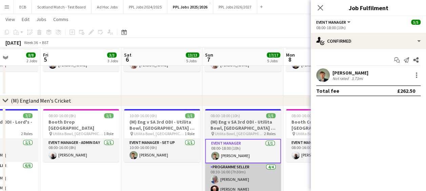
scroll to position [91, 0]
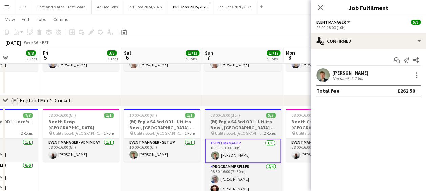
click at [235, 119] on h3 "(M) Eng v SA 3rd ODI - Utilita Bowl, [GEOGRAPHIC_DATA] - 11:00" at bounding box center [243, 125] width 76 height 12
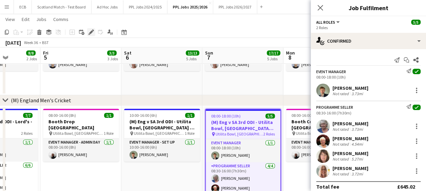
click at [88, 31] on icon "Edit" at bounding box center [90, 31] width 5 height 5
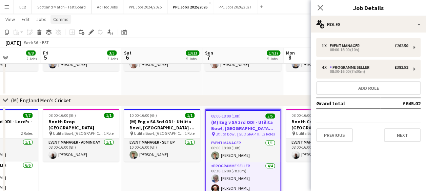
click at [59, 18] on span "Comms" at bounding box center [60, 19] width 15 height 6
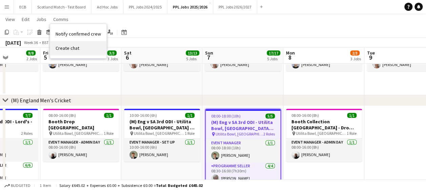
click at [70, 45] on span "Create chat" at bounding box center [68, 48] width 24 height 6
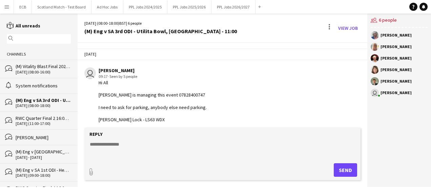
scroll to position [267, 0]
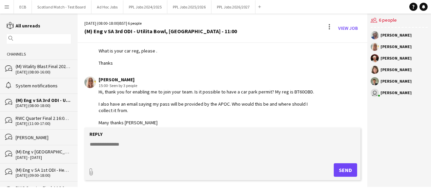
click at [148, 140] on form "Reply paperclip Send" at bounding box center [222, 154] width 276 height 53
click at [121, 143] on textarea at bounding box center [223, 150] width 269 height 18
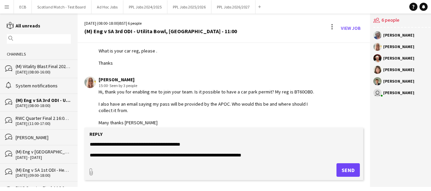
scroll to position [21, 0]
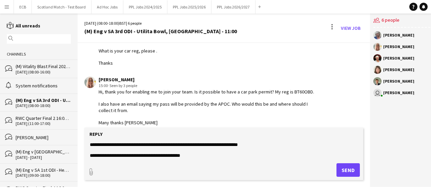
click at [211, 156] on textarea "**********" at bounding box center [223, 150] width 269 height 18
click at [306, 156] on textarea "**********" at bounding box center [223, 150] width 269 height 18
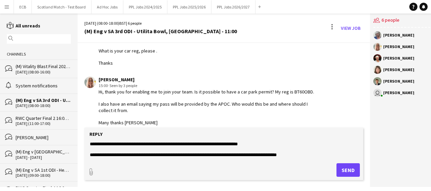
scroll to position [32, 0]
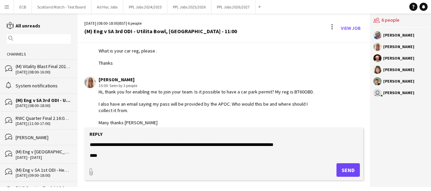
type textarea "**********"
click at [338, 166] on button "Send" at bounding box center [347, 170] width 23 height 14
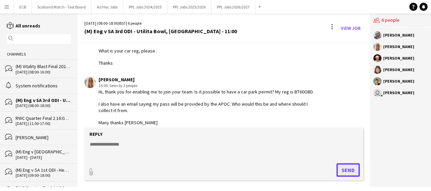
scroll to position [358, 0]
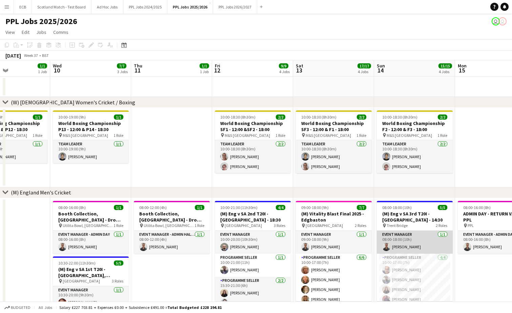
scroll to position [5, 0]
click at [411, 235] on app-card-role "Event Manager 1/1 08:00-18:00 (10h) Paul Aldridge" at bounding box center [415, 237] width 76 height 23
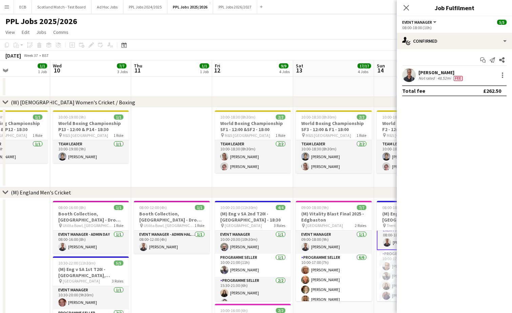
scroll to position [6, 0]
click at [411, 235] on mat-expansion-panel "check Confirmed Start chat Send notification Share Paul Aldridge Not rated 48.5…" at bounding box center [454, 181] width 115 height 264
click at [384, 192] on div "chevron-right (M) England Men's Cricket" at bounding box center [256, 192] width 512 height 11
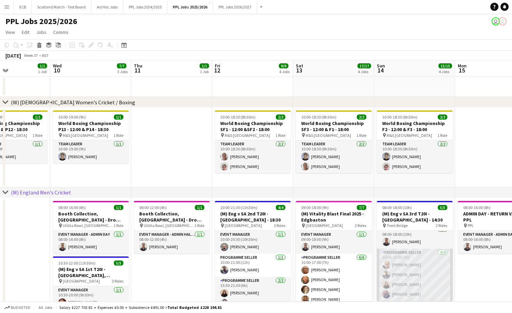
click at [407, 258] on app-card-role "Programme Seller [DATE] 10:00-17:00 (7h) [PERSON_NAME] [PERSON_NAME] [PERSON_NA…" at bounding box center [415, 275] width 76 height 53
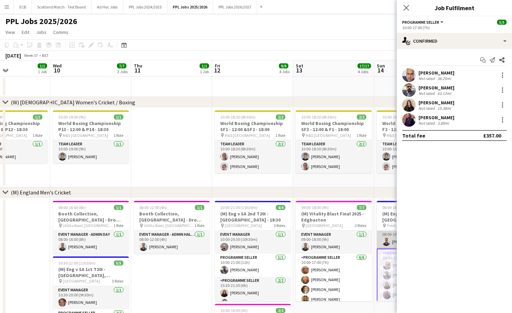
click at [390, 237] on app-card-role "Event Manager 1/1 08:00-18:00 (10h) Paul Aldridge" at bounding box center [415, 237] width 76 height 23
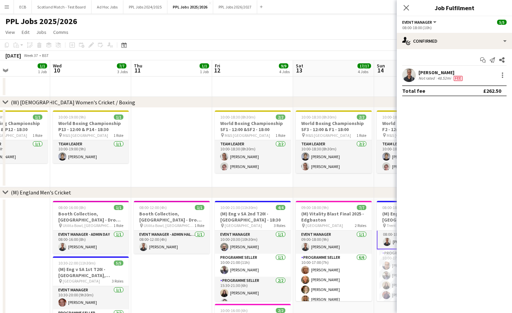
click at [390, 237] on app-card-role "Event Manager 1/1 08:00-18:00 (10h) Paul Aldridge" at bounding box center [415, 237] width 76 height 24
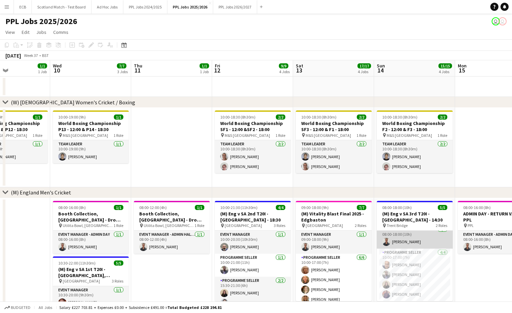
scroll to position [5, 0]
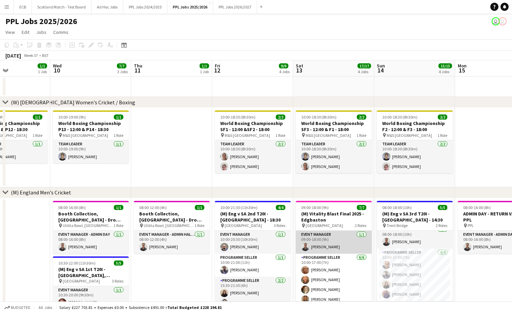
click at [327, 245] on app-card-role "Event Manager [DATE] 09:00-18:00 (9h) [PERSON_NAME]" at bounding box center [334, 242] width 76 height 23
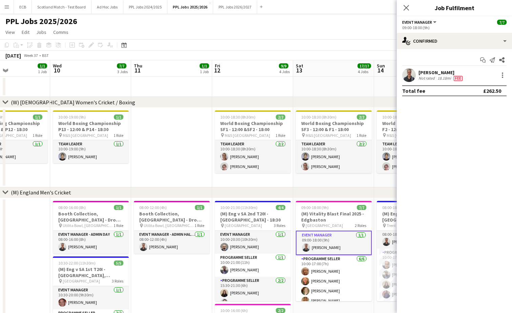
click at [438, 76] on div "18.18mi" at bounding box center [444, 78] width 16 height 5
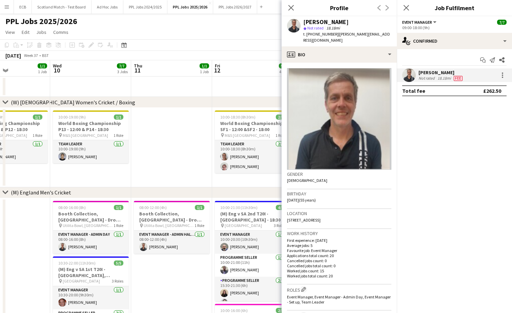
click at [263, 185] on app-date-cell "10:00-18:30 (8h30m) 2/2 World Boxing Championship SF1 - 12:00 &SF2 - 18:00 pin …" at bounding box center [252, 148] width 81 height 80
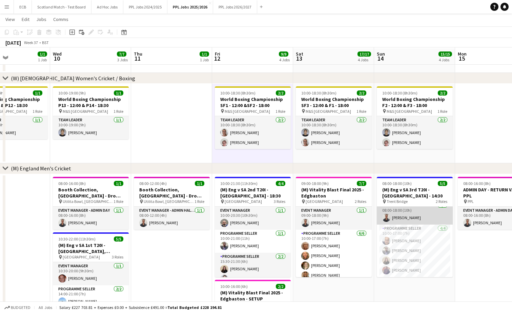
scroll to position [25, 0]
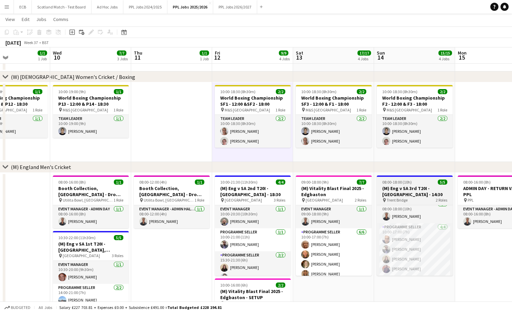
click at [405, 181] on span "08:00-18:00 (10h)" at bounding box center [396, 182] width 29 height 5
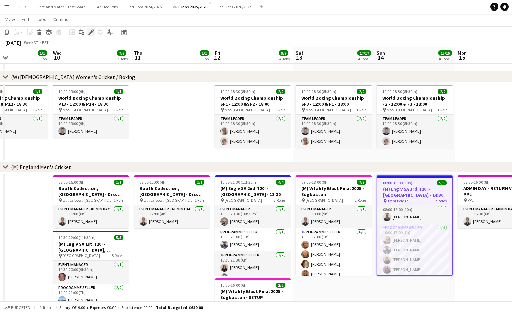
click at [92, 33] on icon at bounding box center [91, 32] width 4 height 4
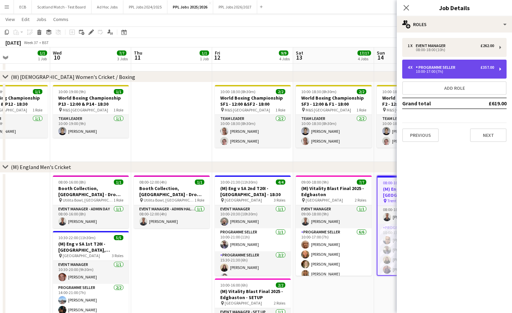
click at [446, 71] on div "10:00-17:00 (7h)" at bounding box center [451, 71] width 86 height 3
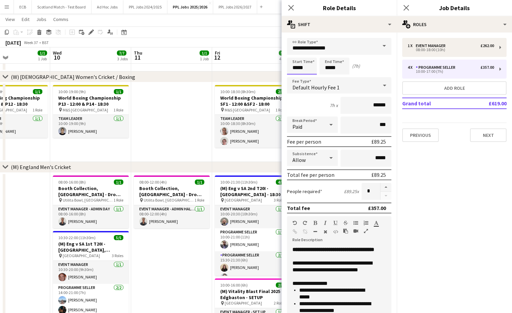
click at [309, 70] on input "*****" at bounding box center [302, 66] width 30 height 17
click at [296, 79] on div at bounding box center [295, 78] width 14 height 7
click at [296, 55] on div at bounding box center [295, 54] width 14 height 7
click at [309, 55] on div at bounding box center [309, 54] width 14 height 7
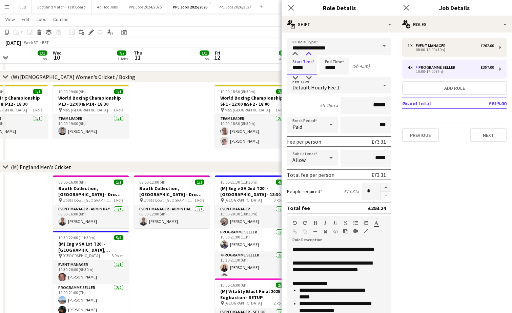
type input "*****"
click at [309, 55] on div at bounding box center [309, 54] width 14 height 7
click at [335, 69] on input "*****" at bounding box center [335, 66] width 30 height 17
click at [327, 54] on div at bounding box center [328, 54] width 14 height 7
click at [343, 57] on div at bounding box center [341, 54] width 14 height 7
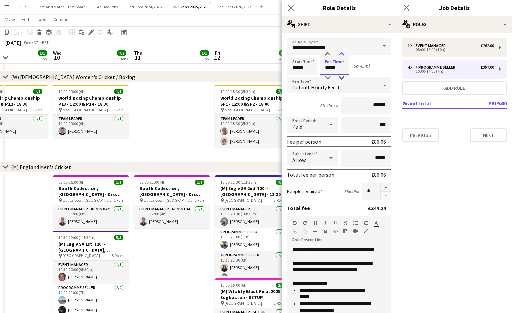
type input "*****"
click at [343, 57] on div at bounding box center [341, 54] width 14 height 7
click at [437, 168] on mat-expansion-panel "pencil3 General details 1 x Event Manager £262.00 08:00-18:00 (10h) 4 x Program…" at bounding box center [454, 173] width 115 height 281
click at [294, 7] on icon "Close pop-in" at bounding box center [291, 7] width 6 height 6
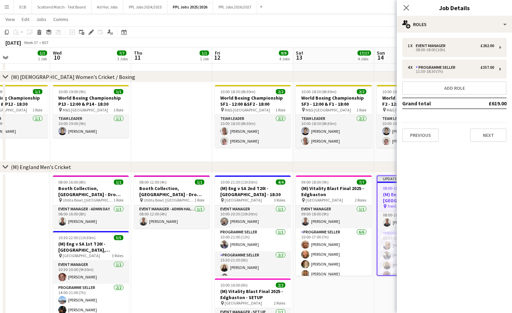
click at [363, 21] on app-page-menu "View Day view expanded Day view collapsed Month view Date picker Jump to today …" at bounding box center [256, 20] width 512 height 13
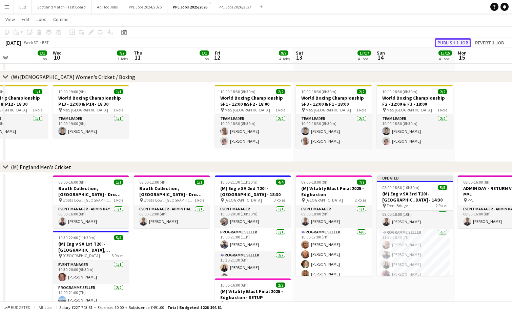
click at [452, 40] on button "Publish 1 job" at bounding box center [453, 42] width 36 height 9
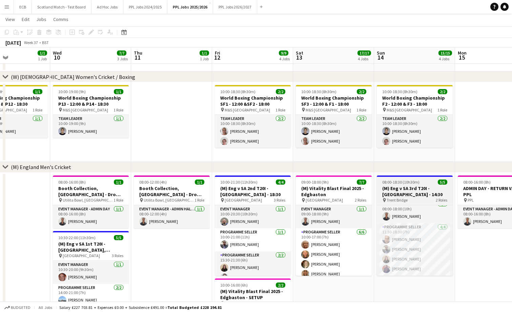
click at [409, 194] on h3 "(M) Eng v SA 3rd T20I - [GEOGRAPHIC_DATA] - 14:30" at bounding box center [415, 191] width 76 height 12
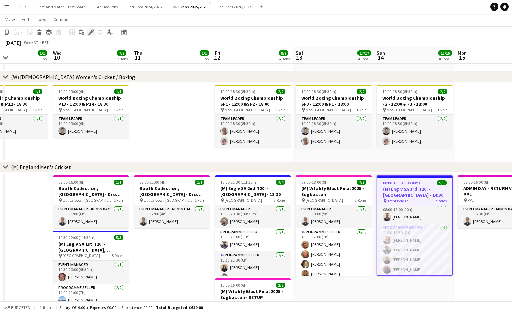
click at [95, 33] on div "Edit" at bounding box center [91, 32] width 8 height 8
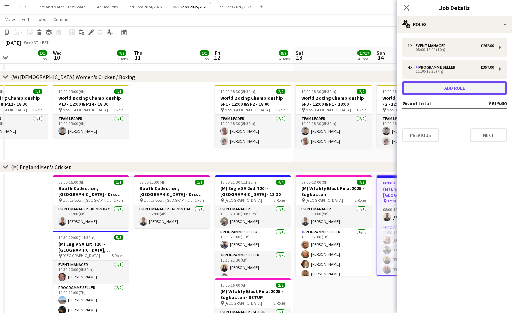
click at [463, 85] on button "Add role" at bounding box center [454, 88] width 104 height 14
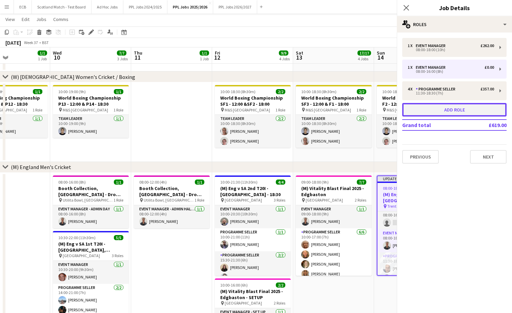
scroll to position [28, 0]
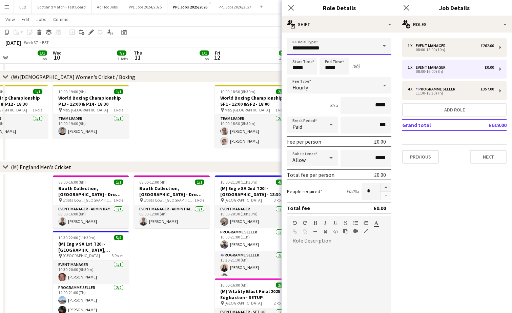
click at [347, 54] on input "**********" at bounding box center [339, 46] width 104 height 17
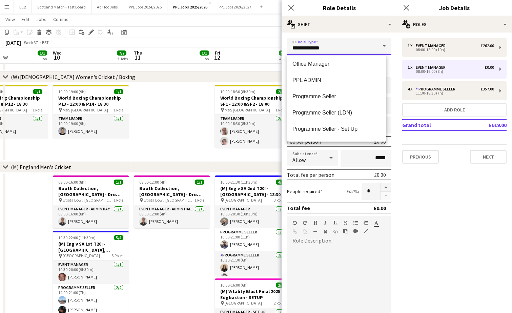
scroll to position [67, 0]
click at [317, 97] on span "Programme Seller" at bounding box center [336, 96] width 88 height 6
type input "**********"
type input "******"
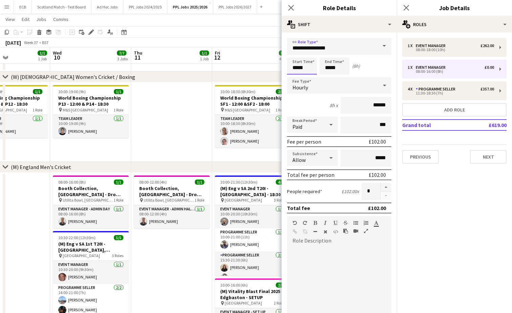
click at [310, 71] on input "*****" at bounding box center [302, 66] width 30 height 17
click at [309, 54] on div at bounding box center [309, 54] width 14 height 7
type input "*****"
click at [309, 54] on div at bounding box center [309, 54] width 14 height 7
click at [336, 69] on input "*****" at bounding box center [335, 66] width 30 height 17
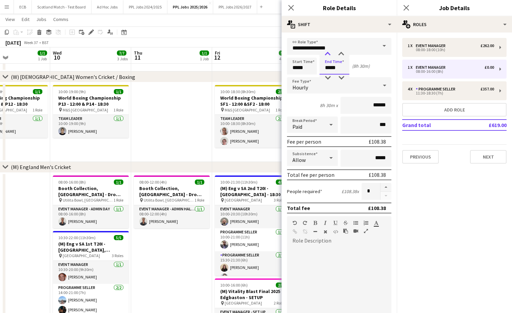
click at [330, 54] on div at bounding box center [328, 54] width 14 height 7
click at [339, 55] on div at bounding box center [341, 54] width 14 height 7
type input "*****"
click at [339, 55] on div at bounding box center [341, 54] width 14 height 7
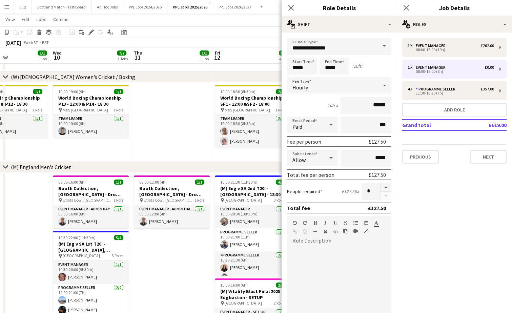
click at [373, 66] on div "Start Time ***** End Time ***** (10h)" at bounding box center [339, 66] width 104 height 17
click at [486, 156] on button "Next" at bounding box center [488, 157] width 37 height 14
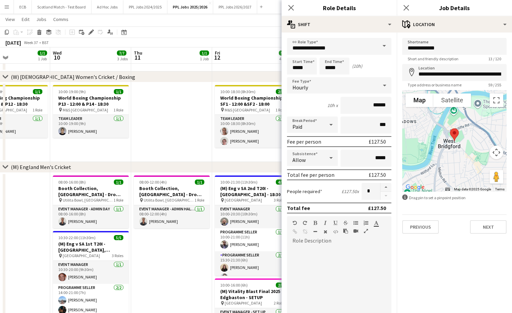
click at [178, 126] on app-date-cell at bounding box center [171, 122] width 81 height 80
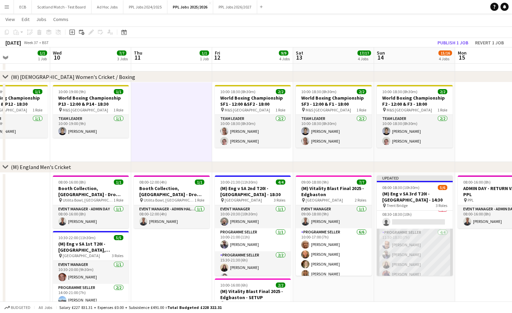
click at [418, 236] on app-card-role "Programme Seller 4/4 11:30-18:30 (7h) Mohammed Rangzeb Najib Stephen Gaunt Ione…" at bounding box center [415, 255] width 76 height 53
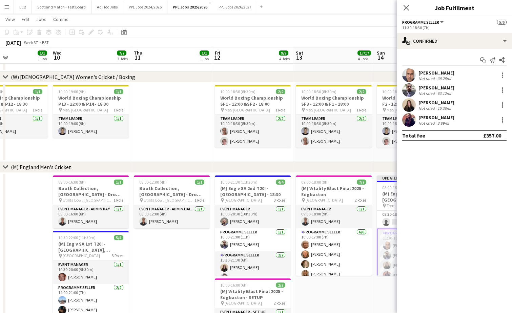
click at [380, 295] on app-date-cell "Updated 08:00-18:30 (10h30m) 5/6 (M) Eng v SA 3rd T20I - Trent Bridge - 14:30 p…" at bounding box center [414, 271] width 81 height 196
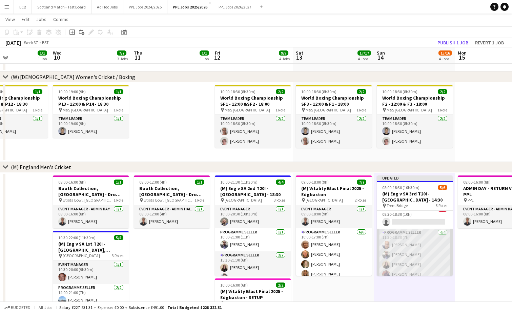
click at [415, 253] on app-card-role "Programme Seller 4/4 11:30-18:30 (7h) Mohammed Rangzeb Najib Stephen Gaunt Ione…" at bounding box center [415, 255] width 76 height 53
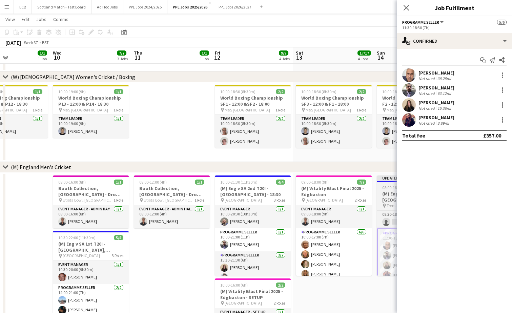
click at [384, 186] on span "08:00-18:30 (10h30m)" at bounding box center [400, 187] width 37 height 5
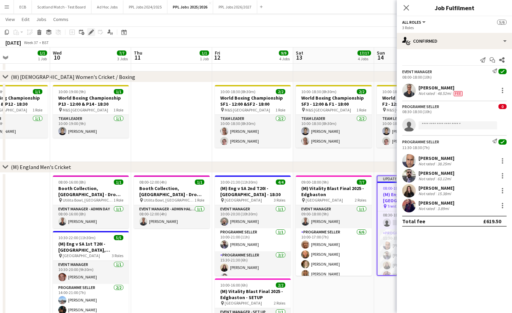
click at [93, 30] on icon at bounding box center [93, 30] width 2 height 2
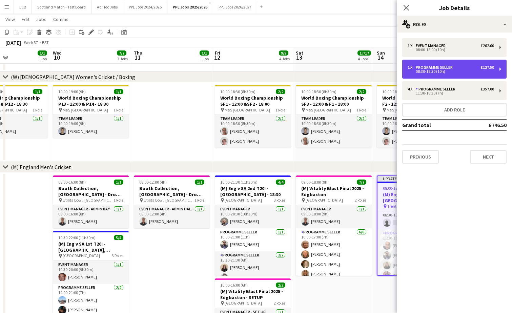
click at [464, 66] on div "1 x Programme Seller £127.50" at bounding box center [451, 67] width 86 height 5
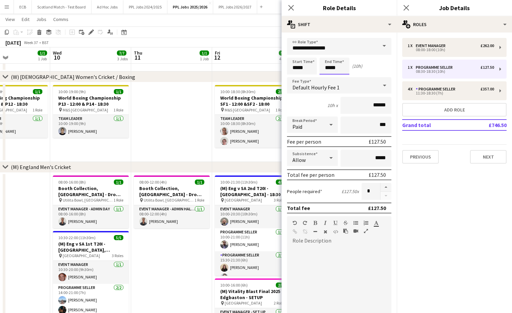
click at [341, 68] on input "*****" at bounding box center [335, 66] width 30 height 17
click at [341, 75] on div at bounding box center [341, 78] width 14 height 7
type input "*****"
click at [341, 55] on div at bounding box center [341, 54] width 14 height 7
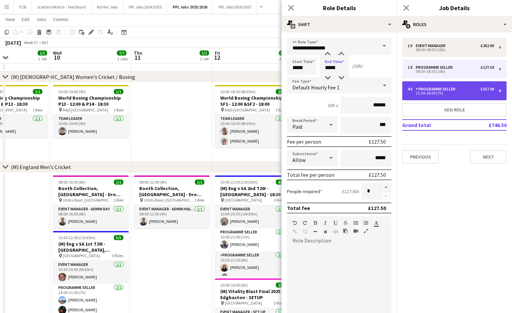
click at [435, 84] on div "4 x Programme Seller £357.00 11:30-18:30 (7h)" at bounding box center [454, 90] width 104 height 19
type input "*****"
type input "*"
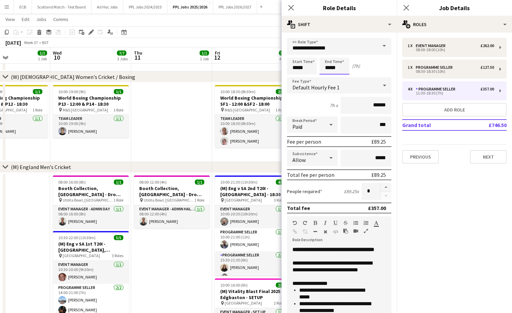
click at [342, 68] on input "*****" at bounding box center [335, 66] width 30 height 17
click at [341, 75] on div at bounding box center [341, 78] width 14 height 7
click at [342, 54] on div at bounding box center [341, 54] width 14 height 7
type input "*****"
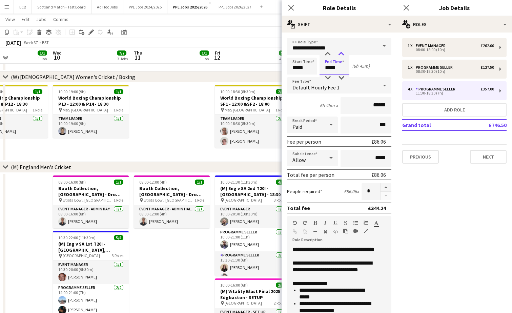
click at [342, 54] on div at bounding box center [341, 54] width 14 height 7
click at [446, 181] on mat-expansion-panel "pencil3 General details 1 x Event Manager £262.00 08:00-18:00 (10h) 1 x Program…" at bounding box center [454, 173] width 115 height 281
click at [265, 56] on app-board-header-date "Fri 12 9/9 4 Jobs" at bounding box center [252, 55] width 81 height 16
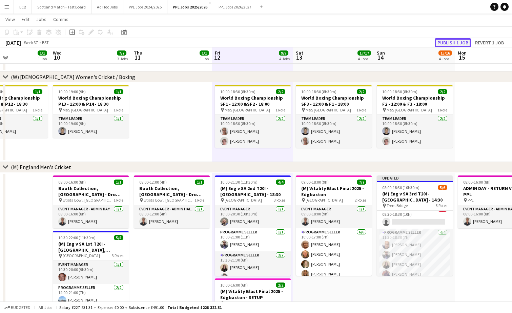
click at [467, 42] on button "Publish 1 job" at bounding box center [453, 42] width 36 height 9
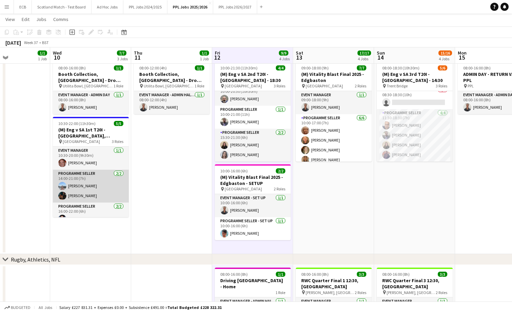
scroll to position [18, 0]
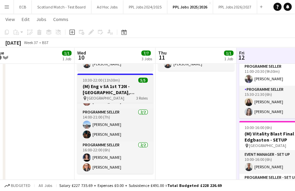
scroll to position [0, 169]
click at [111, 83] on h3 "(M) Eng v SA 1st T20I - [GEOGRAPHIC_DATA], [GEOGRAPHIC_DATA] - 18:[GEOGRAPHIC_D…" at bounding box center [115, 89] width 76 height 12
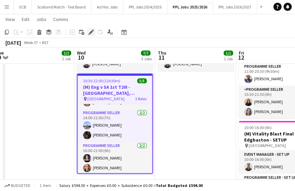
click at [91, 31] on icon at bounding box center [91, 32] width 4 height 4
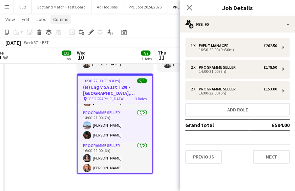
click at [59, 22] on span "Comms" at bounding box center [60, 19] width 15 height 6
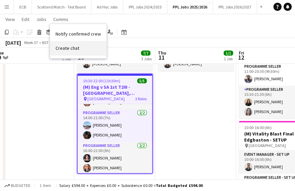
click at [65, 48] on span "Create chat" at bounding box center [68, 48] width 24 height 6
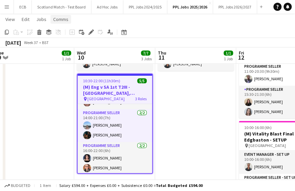
click at [64, 20] on span "Comms" at bounding box center [60, 19] width 15 height 6
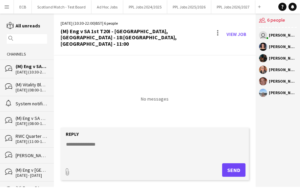
click at [114, 137] on textarea at bounding box center [156, 150] width 182 height 18
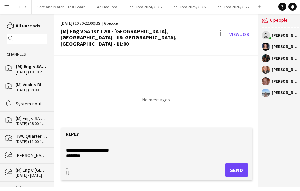
scroll to position [21, 0]
click at [125, 137] on textarea "**********" at bounding box center [156, 150] width 182 height 18
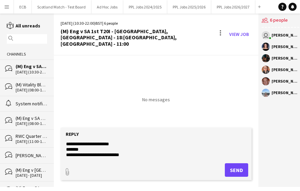
scroll to position [32, 0]
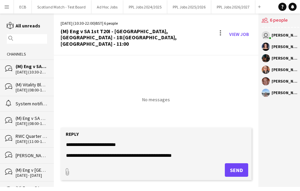
click at [197, 137] on textarea "**********" at bounding box center [156, 150] width 182 height 18
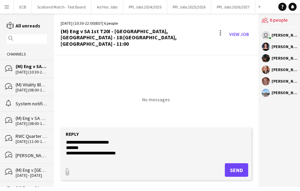
scroll to position [23, 0]
click at [143, 137] on textarea "**********" at bounding box center [156, 150] width 182 height 18
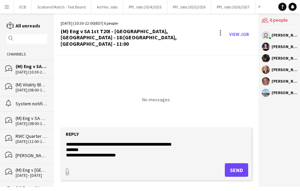
type textarea "**********"
click at [227, 137] on button "Send" at bounding box center [236, 170] width 23 height 14
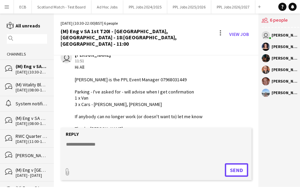
scroll to position [34, 0]
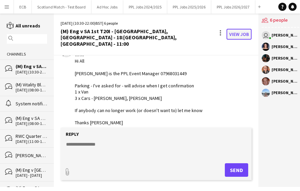
click at [234, 30] on link "View Job" at bounding box center [239, 34] width 25 height 11
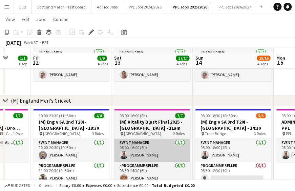
scroll to position [90, 0]
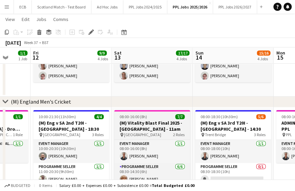
click at [141, 116] on span "08:00-16:00 (8h)" at bounding box center [133, 116] width 27 height 5
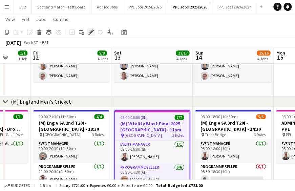
click at [89, 33] on icon at bounding box center [91, 32] width 4 height 4
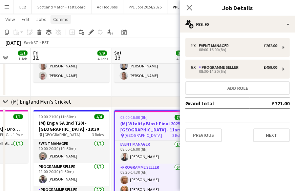
click at [56, 20] on span "Comms" at bounding box center [60, 19] width 15 height 6
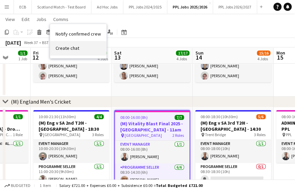
click at [63, 45] on span "Create chat" at bounding box center [68, 48] width 24 height 6
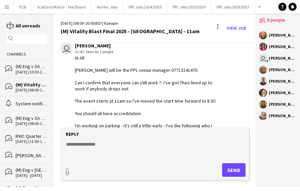
scroll to position [18, 0]
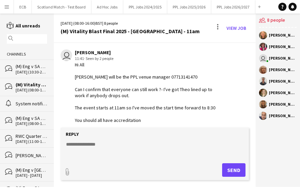
drag, startPoint x: 74, startPoint y: 75, endPoint x: 202, endPoint y: 76, distance: 128.4
click at [202, 76] on div "user Jane Barron 11:41 · Seen by 2 people Hi All Paul Aldridge will be the PPL …" at bounding box center [142, 113] width 162 height 129
copy div "Paul Aldridge will be the PPL venue manager 07713141470"
click at [142, 8] on button "PPL Jobs 2024/2025 Close" at bounding box center [145, 6] width 44 height 13
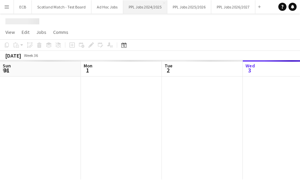
scroll to position [0, 162]
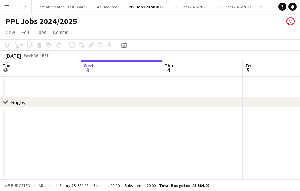
click at [193, 129] on app-date-cell at bounding box center [202, 144] width 81 height 72
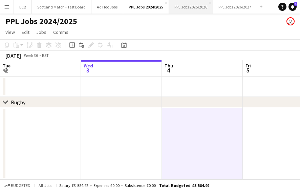
click at [180, 7] on button "PPL Jobs 2025/2026 Close" at bounding box center [191, 6] width 44 height 13
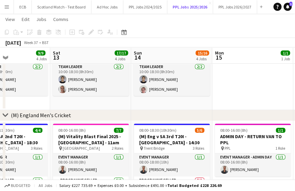
scroll to position [0, 280]
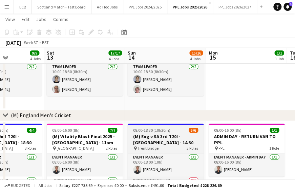
click at [154, 137] on h3 "(M) Eng v SA 3rd T20I - [GEOGRAPHIC_DATA] - 14:30" at bounding box center [166, 140] width 76 height 12
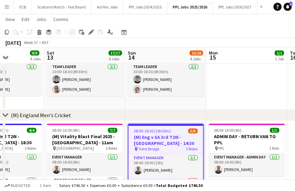
click at [154, 137] on h3 "(M) Eng v SA 3rd T20I - [GEOGRAPHIC_DATA] - 14:30" at bounding box center [165, 140] width 75 height 12
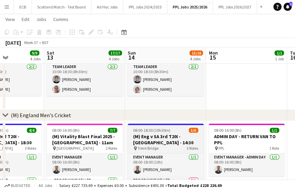
click at [156, 129] on span "08:00-18:30 (10h30m)" at bounding box center [151, 130] width 37 height 5
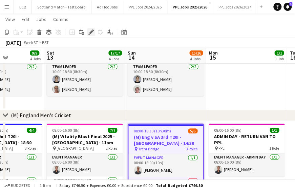
click at [91, 32] on icon at bounding box center [91, 32] width 4 height 4
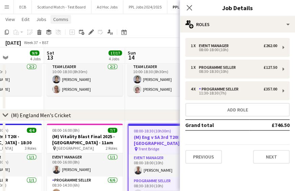
click at [61, 21] on span "Comms" at bounding box center [60, 19] width 15 height 6
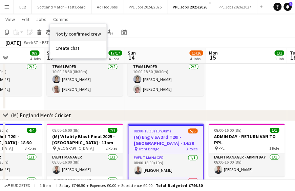
click at [67, 31] on span "Notify confirmed crew" at bounding box center [78, 34] width 45 height 6
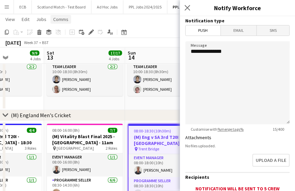
click at [67, 21] on span "Comms" at bounding box center [60, 19] width 15 height 6
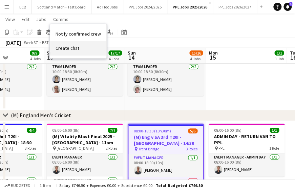
click at [73, 47] on span "Create chat" at bounding box center [68, 48] width 24 height 6
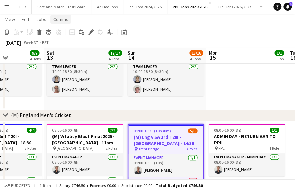
click at [66, 20] on span "Comms" at bounding box center [60, 19] width 15 height 6
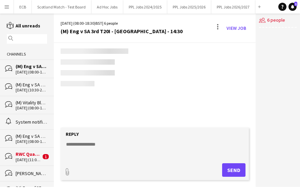
click at [67, 46] on app-loading-status at bounding box center [155, 67] width 202 height 49
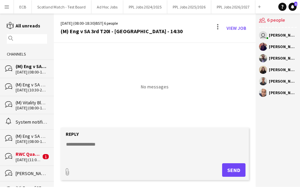
click at [104, 137] on textarea at bounding box center [156, 150] width 182 height 18
paste textarea "**********"
click at [76, 137] on textarea "**********" at bounding box center [156, 150] width 182 height 18
click at [194, 137] on textarea "**********" at bounding box center [156, 150] width 182 height 18
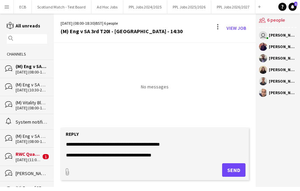
click at [177, 137] on textarea "**********" at bounding box center [156, 150] width 182 height 18
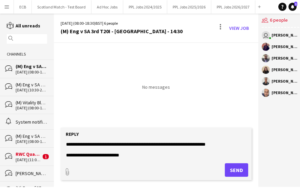
scroll to position [21, 0]
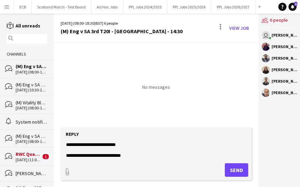
click at [142, 137] on textarea "**********" at bounding box center [156, 150] width 182 height 18
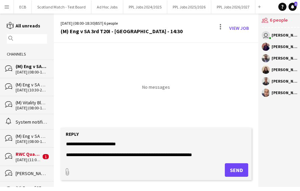
scroll to position [32, 0]
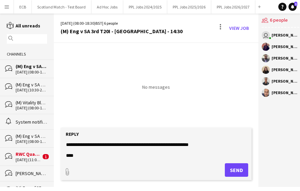
type textarea "**********"
click at [234, 137] on form "**********" at bounding box center [156, 154] width 191 height 53
click at [235, 137] on button "Send" at bounding box center [236, 170] width 23 height 14
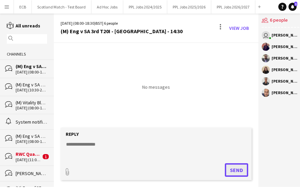
scroll to position [16, 0]
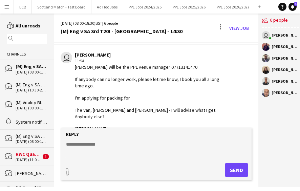
click at [23, 137] on div "RWC Quarter Final 2 16:00, [GEOGRAPHIC_DATA]" at bounding box center [28, 154] width 25 height 6
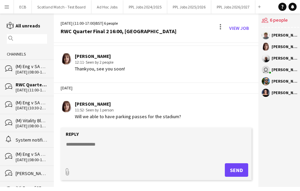
scroll to position [237, 0]
click at [142, 137] on form "Reply paperclip Send" at bounding box center [156, 154] width 191 height 53
click at [110, 137] on textarea at bounding box center [156, 150] width 182 height 18
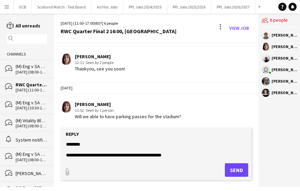
click at [180, 137] on textarea "**********" at bounding box center [156, 150] width 182 height 18
type textarea "**********"
click at [239, 26] on link "View Job" at bounding box center [239, 28] width 25 height 11
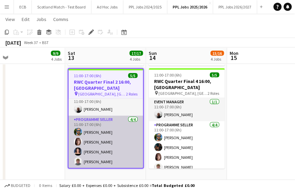
scroll to position [6, 0]
click at [94, 137] on app-card-role "Programme Seller 4/4 11:00-17:00 (6h) David Lee Naomi Page Ami Goff Cameron Kirk" at bounding box center [105, 142] width 75 height 53
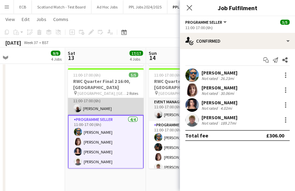
click at [99, 102] on app-card-role "Event Manager 1/1 11:00-17:00 (6h) Steve Fulcher" at bounding box center [106, 103] width 76 height 23
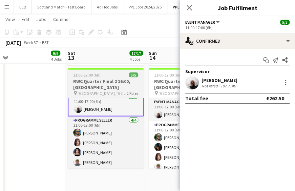
click at [106, 82] on h3 "RWC Quarter Final 2 16:00, [GEOGRAPHIC_DATA]" at bounding box center [106, 84] width 76 height 12
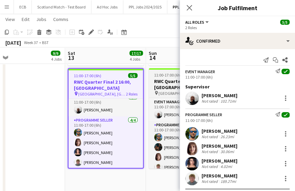
click at [165, 87] on h3 "RWC Quarter Final 4 16:00, [GEOGRAPHIC_DATA]" at bounding box center [187, 84] width 76 height 12
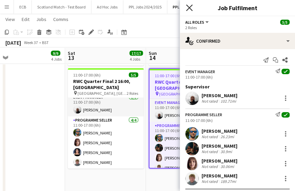
click at [187, 8] on icon "Close pop-in" at bounding box center [189, 7] width 6 height 6
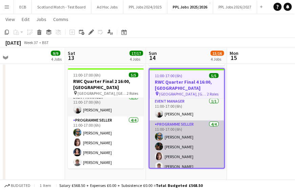
scroll to position [0, 0]
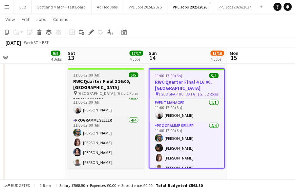
click at [102, 81] on h3 "RWC Quarter Final 2 16:00, [GEOGRAPHIC_DATA]" at bounding box center [106, 84] width 76 height 12
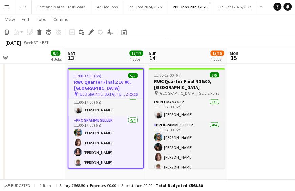
click at [178, 84] on h3 "RWC Quarter Final 4 16:00, [GEOGRAPHIC_DATA]" at bounding box center [187, 84] width 76 height 12
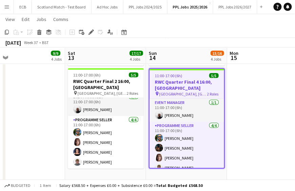
scroll to position [5, 0]
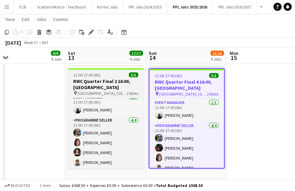
click at [104, 84] on h3 "RWC Quarter Final 2 16:00, [GEOGRAPHIC_DATA]" at bounding box center [106, 84] width 76 height 12
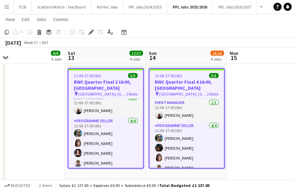
scroll to position [5, 0]
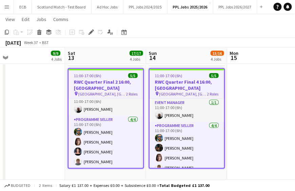
click at [42, 119] on app-date-cell "08:00-16:00 (8h) 1/1 Driving Exeter - Home 1 Role Event Manager - Admin Half Da…" at bounding box center [24, 124] width 81 height 294
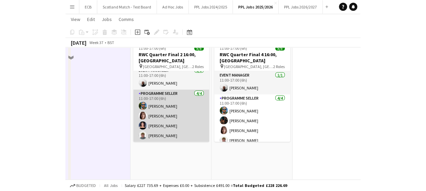
scroll to position [420, 0]
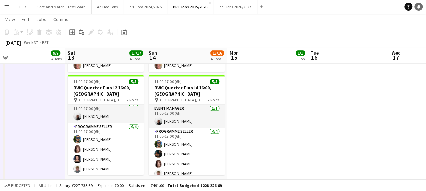
click at [276, 9] on link "Notifications" at bounding box center [418, 7] width 8 height 8
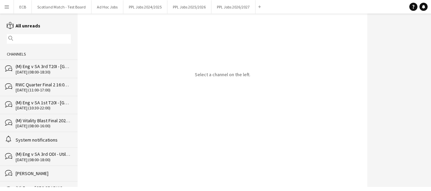
click at [29, 84] on div "RWC Quarter Final 2 16:00, [GEOGRAPHIC_DATA]" at bounding box center [43, 85] width 55 height 6
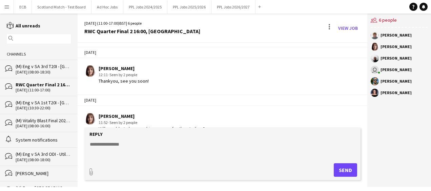
scroll to position [231, 0]
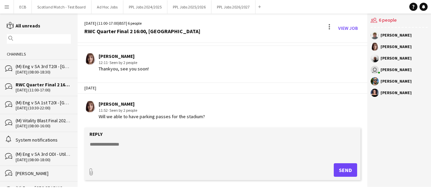
click at [157, 137] on textarea at bounding box center [223, 150] width 269 height 18
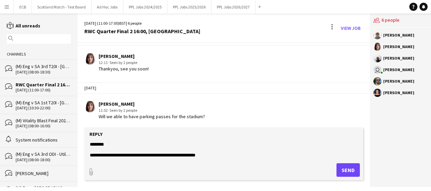
scroll to position [10, 0]
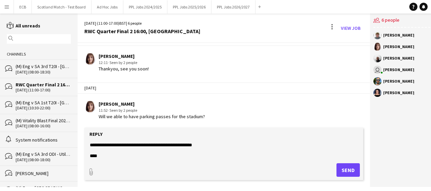
click at [196, 137] on textarea "**********" at bounding box center [223, 150] width 269 height 18
type textarea "**********"
click at [276, 137] on button "Send" at bounding box center [347, 170] width 23 height 14
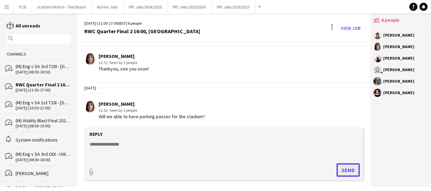
scroll to position [278, 0]
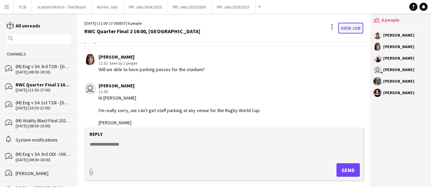
click at [276, 29] on link "View Job" at bounding box center [350, 28] width 25 height 11
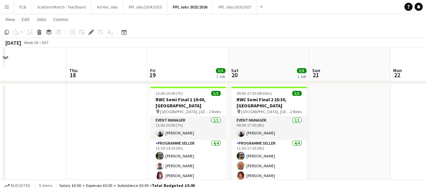
scroll to position [338, 0]
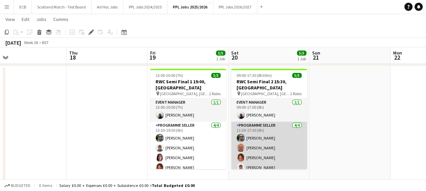
click at [254, 122] on app-card-role "Programme Seller 4/4 11:30-17:30 (6h) David Lee Geoffrey Paul Wooloff Tracey Su…" at bounding box center [269, 148] width 76 height 53
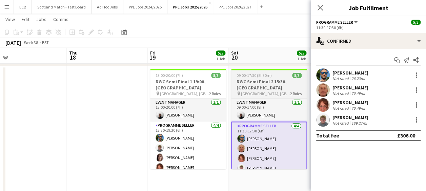
click at [255, 75] on span "09:00-17:30 (8h30m)" at bounding box center [254, 75] width 35 height 5
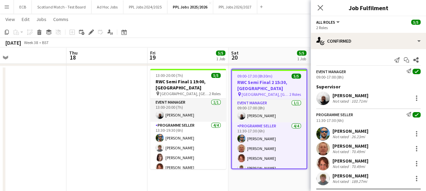
click at [91, 37] on app-toolbar "Copy Paste Paste Ctrl+V Paste with crew Ctrl+Shift+V Paste linked Job Delete Gr…" at bounding box center [213, 32] width 426 height 12
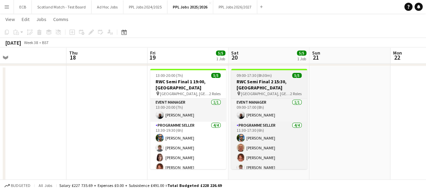
click at [245, 76] on span "09:00-17:30 (8h30m)" at bounding box center [254, 75] width 35 height 5
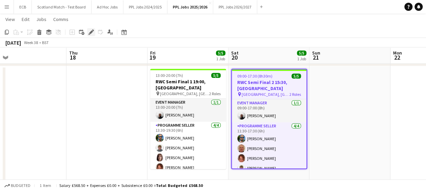
click at [89, 31] on icon "Edit" at bounding box center [90, 31] width 5 height 5
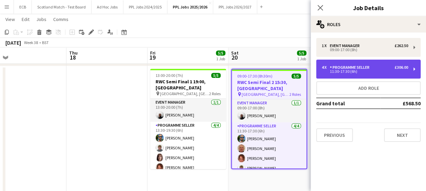
click at [276, 68] on div "Programme Seller" at bounding box center [351, 67] width 42 height 5
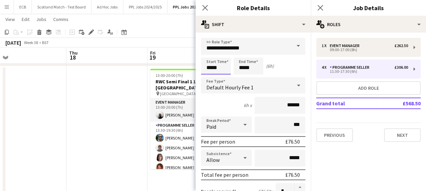
click at [224, 69] on input "*****" at bounding box center [216, 66] width 30 height 17
click at [209, 78] on div at bounding box center [209, 78] width 14 height 7
click at [211, 52] on div at bounding box center [209, 54] width 14 height 7
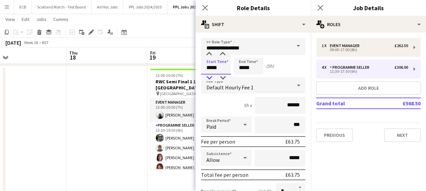
click at [210, 77] on div at bounding box center [209, 78] width 14 height 7
type input "*****"
drag, startPoint x: 210, startPoint y: 77, endPoint x: 207, endPoint y: 52, distance: 25.6
click at [207, 52] on div at bounding box center [209, 54] width 14 height 7
click at [243, 58] on input "*****" at bounding box center [248, 66] width 30 height 17
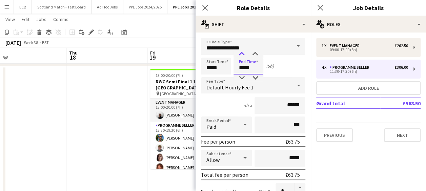
type input "*****"
click at [242, 53] on div at bounding box center [242, 54] width 14 height 7
click at [276, 64] on div "Start Time ***** End Time ***** (6h)" at bounding box center [253, 66] width 104 height 17
click at [183, 48] on app-board-header-date "Fri 19 5/5 1 Job" at bounding box center [187, 55] width 81 height 16
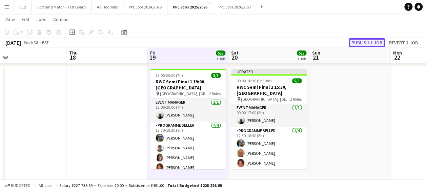
click at [276, 45] on button "Publish 1 job" at bounding box center [367, 42] width 36 height 9
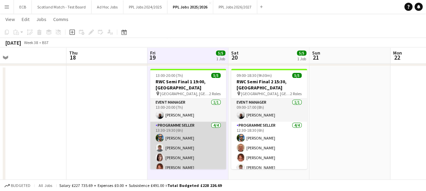
click at [169, 122] on app-card-role "Programme Seller 4/4 13:30-19:30 (6h) David Lee Cameron Kirk Naomi Page Tracey …" at bounding box center [188, 148] width 76 height 53
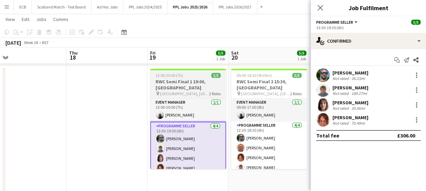
click at [179, 84] on h3 "RWC Semi Final 1 19:00, Bristol" at bounding box center [188, 85] width 76 height 12
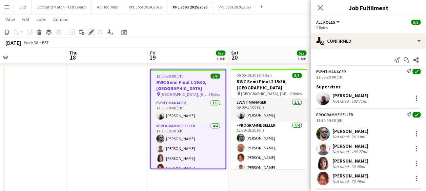
click at [88, 30] on div "Edit" at bounding box center [91, 32] width 8 height 8
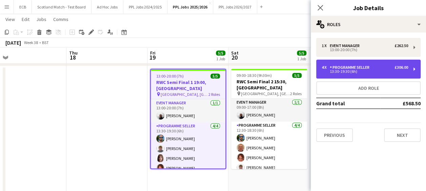
click at [276, 66] on div "Programme Seller" at bounding box center [351, 67] width 42 height 5
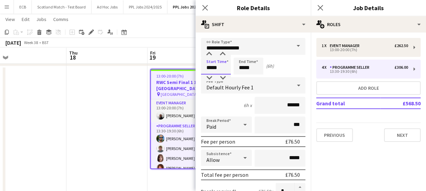
click at [222, 70] on input "*****" at bounding box center [216, 66] width 30 height 17
click at [210, 57] on div at bounding box center [209, 54] width 14 height 7
type input "*****"
click at [210, 57] on div at bounding box center [209, 54] width 14 height 7
click at [255, 65] on input "*****" at bounding box center [248, 66] width 30 height 17
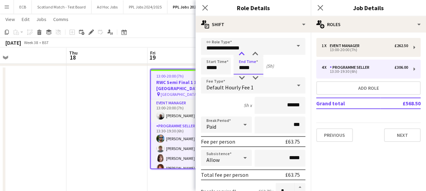
click at [243, 55] on div at bounding box center [242, 54] width 14 height 7
type input "*****"
click at [243, 55] on div at bounding box center [242, 54] width 14 height 7
click at [215, 68] on input "*****" at bounding box center [216, 66] width 30 height 17
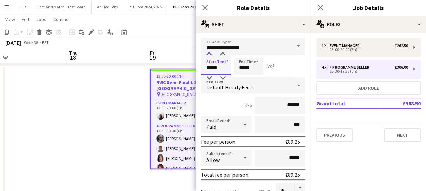
type input "*****"
click at [209, 54] on div at bounding box center [209, 54] width 14 height 7
click at [175, 55] on app-board-header-date "Fri 19 5/5 1 Job" at bounding box center [187, 55] width 81 height 16
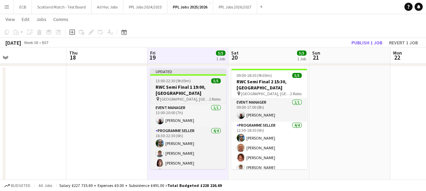
click at [186, 86] on h3 "RWC Semi Final 1 19:00, Bristol" at bounding box center [188, 90] width 76 height 12
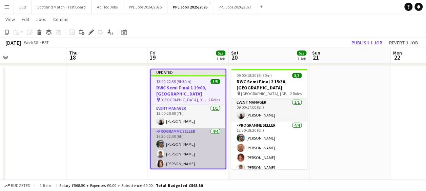
click at [186, 135] on app-card-role "Programme Seller 4/4 16:30-22:30 (6h) David Lee Cameron Kirk Naomi Page Tracey …" at bounding box center [188, 154] width 75 height 53
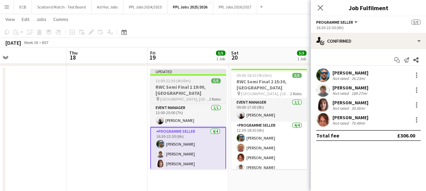
click at [179, 75] on div at bounding box center [188, 74] width 76 height 1
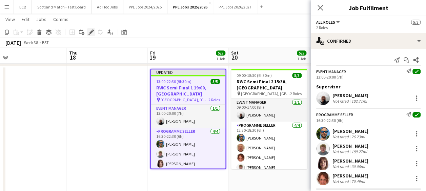
click at [90, 31] on icon "Edit" at bounding box center [90, 31] width 5 height 5
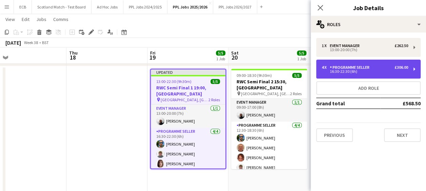
click at [276, 73] on div "16:30-22:30 (6h)" at bounding box center [365, 71] width 86 height 3
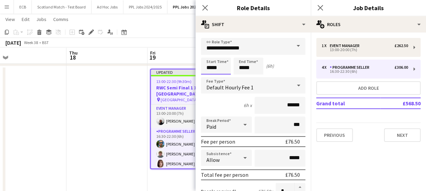
click at [224, 68] on input "*****" at bounding box center [216, 66] width 30 height 17
click at [221, 76] on div at bounding box center [223, 78] width 14 height 7
type input "*****"
click at [222, 79] on div at bounding box center [223, 78] width 14 height 7
click at [257, 67] on input "*****" at bounding box center [248, 66] width 30 height 17
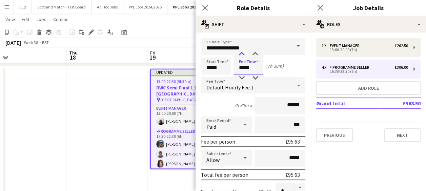
click at [242, 53] on div at bounding box center [242, 54] width 14 height 7
click at [255, 75] on div at bounding box center [255, 78] width 14 height 7
type input "*****"
click at [255, 75] on div at bounding box center [255, 78] width 14 height 7
click at [189, 54] on app-board-header-date "Fri 19 5/5 1 Job" at bounding box center [187, 55] width 81 height 16
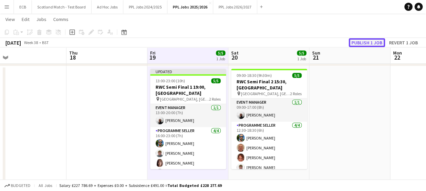
click at [276, 46] on button "Publish 1 job" at bounding box center [367, 42] width 36 height 9
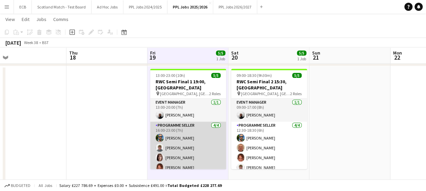
click at [175, 122] on app-card-role "Programme Seller 4/4 16:00-23:00 (7h) David Lee Cameron Kirk Naomi Page Tracey …" at bounding box center [188, 148] width 76 height 53
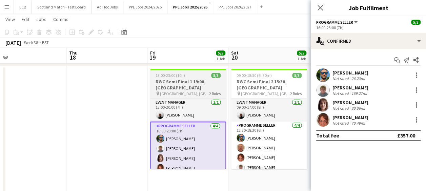
click at [172, 76] on span "13:00-23:00 (10h)" at bounding box center [170, 75] width 29 height 5
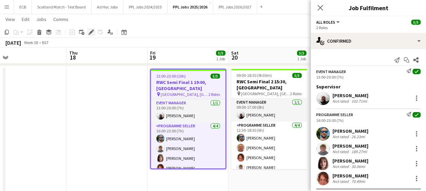
click at [89, 32] on icon "Edit" at bounding box center [90, 31] width 5 height 5
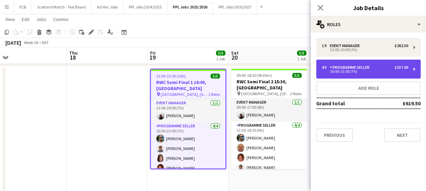
click at [276, 73] on div "4 x Programme Seller £357.00 16:00-23:00 (7h)" at bounding box center [368, 69] width 104 height 19
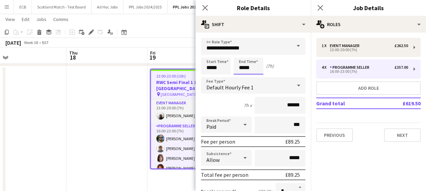
click at [252, 67] on input "*****" at bounding box center [248, 66] width 30 height 17
type input "*****"
click at [242, 76] on div at bounding box center [242, 78] width 14 height 7
click at [184, 56] on app-board-header-date "Fri 19 5/5 1 Job" at bounding box center [187, 55] width 81 height 16
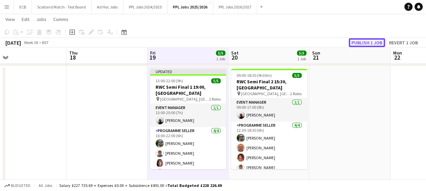
click at [276, 41] on button "Publish 1 job" at bounding box center [367, 42] width 36 height 9
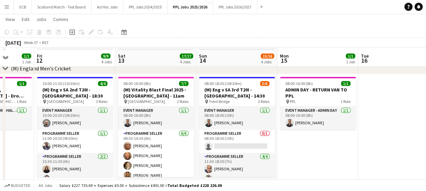
scroll to position [124, 0]
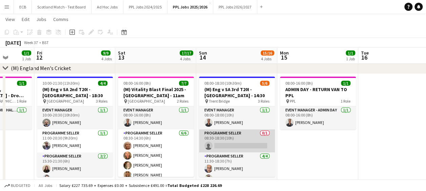
click at [228, 137] on app-card-role "Programme Seller 0/1 08:30-18:30 (10h) single-neutral-actions" at bounding box center [237, 140] width 76 height 23
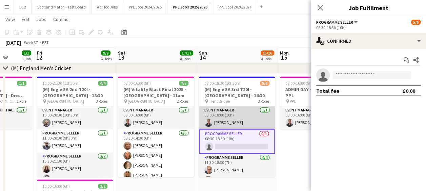
click at [231, 115] on app-card-role "Event Manager 1/1 08:00-18:00 (10h) Paul Aldridge" at bounding box center [237, 117] width 76 height 23
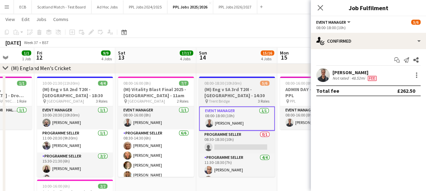
click at [221, 93] on h3 "(M) Eng v SA 3rd T20I - [GEOGRAPHIC_DATA] - 14:30" at bounding box center [237, 92] width 76 height 12
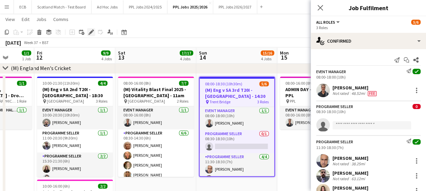
click at [91, 29] on icon "Edit" at bounding box center [90, 31] width 5 height 5
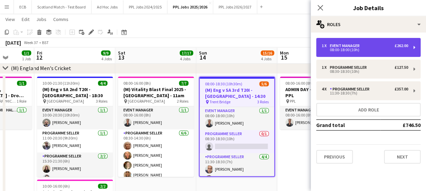
click at [276, 46] on div "£262.00" at bounding box center [401, 45] width 14 height 5
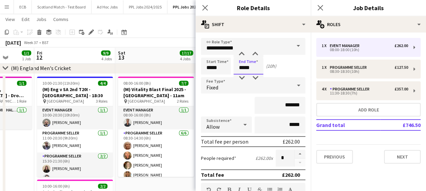
click at [260, 66] on input "*****" at bounding box center [248, 66] width 30 height 17
click at [253, 56] on div at bounding box center [255, 54] width 14 height 7
type input "*****"
click at [253, 56] on div at bounding box center [255, 54] width 14 height 7
click at [158, 47] on div "September 2025 Week 37 • BST" at bounding box center [213, 42] width 426 height 9
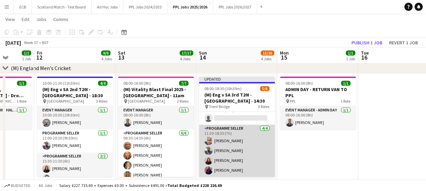
scroll to position [33, 0]
click at [222, 137] on app-card-role "Programme Seller 4/4 11:30-18:30 (7h) Mohammed Rangzeb Najib Stephen Gaunt Ione…" at bounding box center [237, 151] width 76 height 53
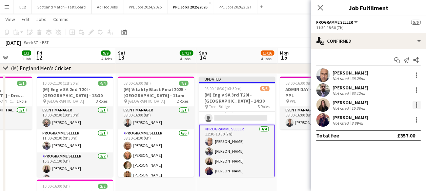
click at [276, 103] on div at bounding box center [416, 102] width 1 height 1
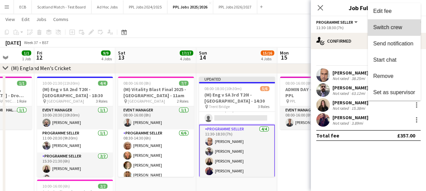
click at [276, 25] on span "Switch crew" at bounding box center [387, 27] width 29 height 6
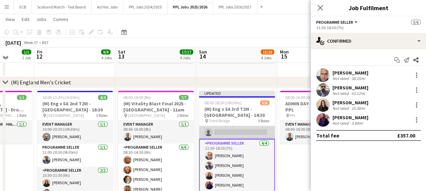
click at [253, 131] on app-card-role "Programme Seller 0/1 08:30-18:30 (10h) single-neutral-actions" at bounding box center [237, 127] width 76 height 23
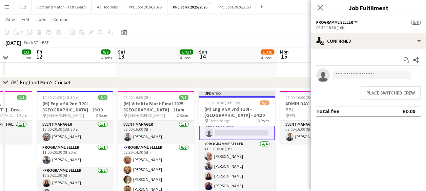
scroll to position [34, 0]
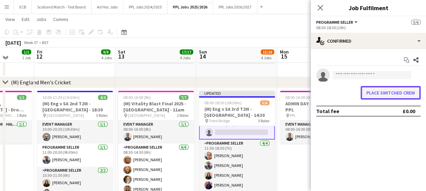
click at [276, 91] on button "Place switched crew" at bounding box center [391, 93] width 60 height 14
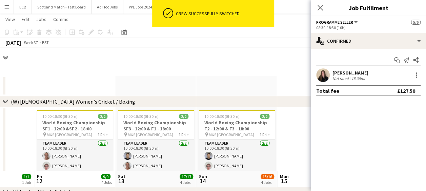
scroll to position [124, 0]
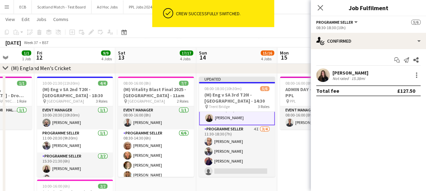
click at [248, 55] on app-board-header-date "Sun 14 15/16 4 Jobs" at bounding box center [236, 55] width 81 height 16
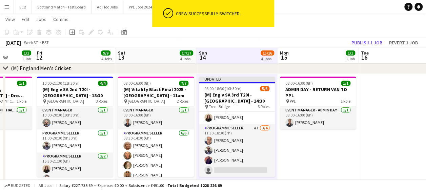
scroll to position [33, 0]
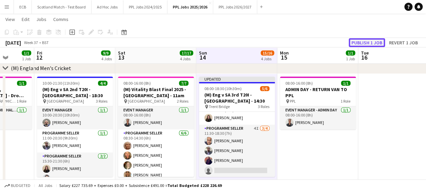
click at [276, 42] on button "Publish 1 job" at bounding box center [367, 42] width 36 height 9
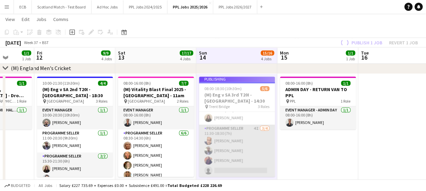
scroll to position [28, 0]
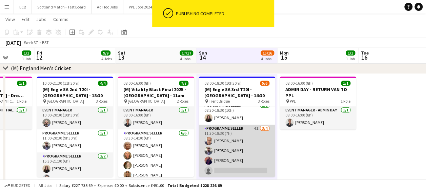
click at [244, 132] on app-card-role "Programme Seller 4I 3/4 11:30-18:30 (7h) Mohammed Rangzeb Najib Stephen Gaunt L…" at bounding box center [237, 151] width 76 height 53
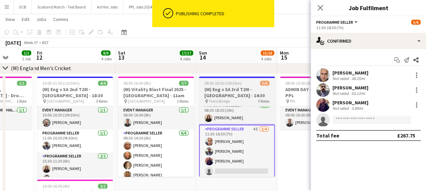
click at [232, 93] on h3 "(M) Eng v SA 3rd T20I - [GEOGRAPHIC_DATA] - 14:30" at bounding box center [237, 92] width 76 height 12
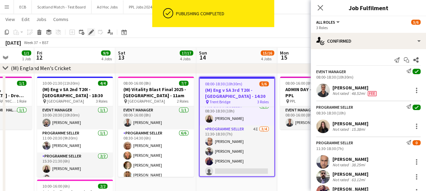
click at [89, 31] on icon "Edit" at bounding box center [90, 31] width 5 height 5
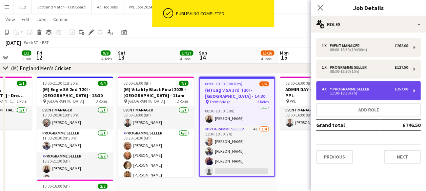
click at [276, 93] on div "11:30-18:30 (7h)" at bounding box center [365, 92] width 86 height 3
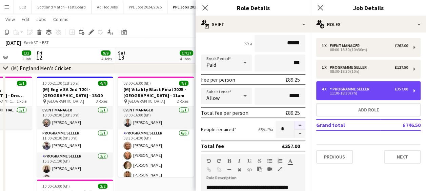
scroll to position [62, 0]
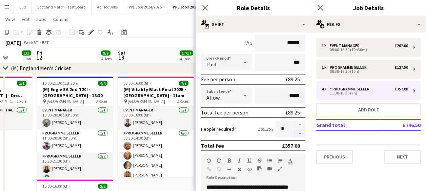
click at [276, 131] on button "button" at bounding box center [299, 133] width 11 height 8
type input "*"
click at [163, 61] on app-board-header-date "Sat 13 17/17 4 Jobs" at bounding box center [155, 55] width 81 height 16
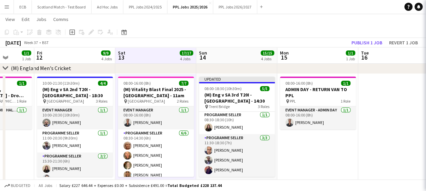
scroll to position [23, 0]
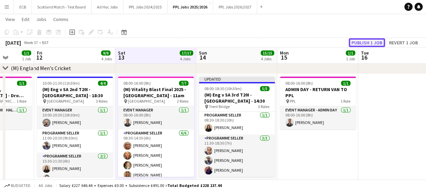
click at [276, 43] on button "Publish 1 job" at bounding box center [367, 42] width 36 height 9
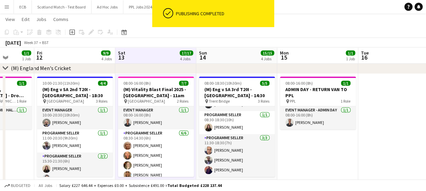
scroll to position [18, 0]
click at [227, 56] on app-board-header-date "Sun 14 15/15 4 Jobs" at bounding box center [236, 55] width 81 height 16
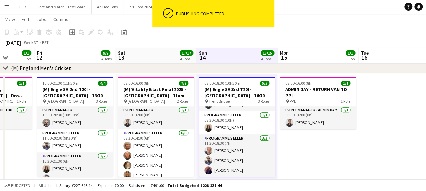
click at [276, 137] on app-date-cell "08:00-16:00 (8h) 1/1 ADMIN DAY - RETURN VAN TO PPL pin PPL 1 Role Event Manager…" at bounding box center [317, 172] width 81 height 196
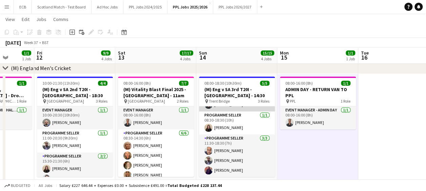
click at [224, 109] on app-card-role "Event Manager 1/1 08:00-18:30 (10h30m) Paul Aldridge" at bounding box center [237, 99] width 76 height 23
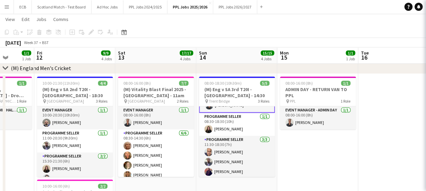
scroll to position [19, 0]
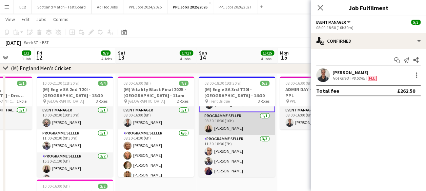
click at [221, 116] on app-card-role "Programme Seller 1/1 08:30-18:30 (10h) Ione Smith" at bounding box center [237, 123] width 76 height 23
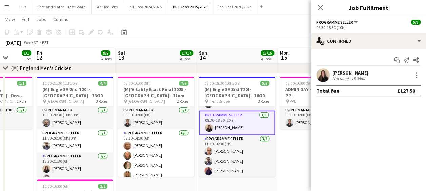
scroll to position [18, 0]
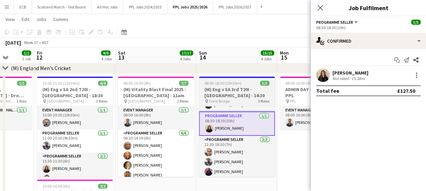
click at [229, 90] on h3 "(M) Eng v SA 3rd T20I - [GEOGRAPHIC_DATA] - 14:30" at bounding box center [237, 92] width 76 height 12
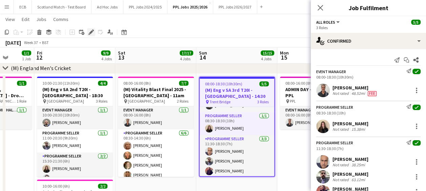
click at [95, 30] on div "Edit" at bounding box center [91, 32] width 8 height 8
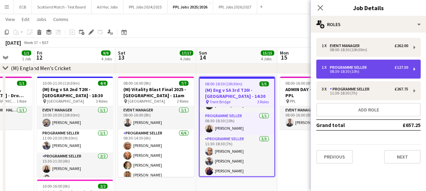
click at [276, 72] on div "08:30-18:30 (10h)" at bounding box center [365, 71] width 86 height 3
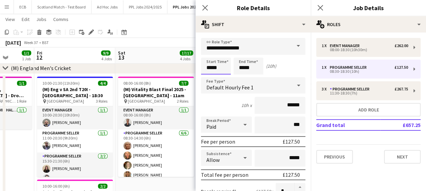
click at [229, 63] on input "*****" at bounding box center [216, 66] width 30 height 17
click at [210, 56] on div at bounding box center [209, 54] width 14 height 7
click at [221, 76] on div at bounding box center [223, 78] width 14 height 7
type input "*****"
click at [221, 76] on div at bounding box center [223, 78] width 14 height 7
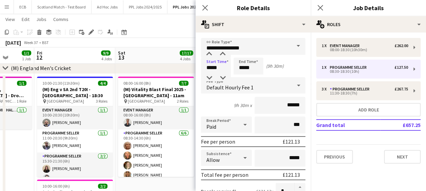
click at [175, 51] on app-board-header-date "Sat 13 17/17 4 Jobs" at bounding box center [155, 55] width 81 height 16
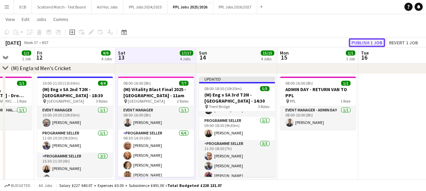
click at [276, 39] on button "Publish 1 job" at bounding box center [367, 42] width 36 height 9
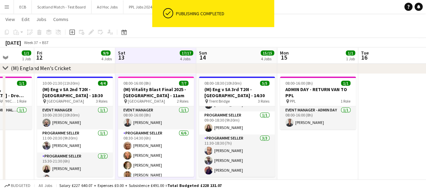
click at [276, 137] on app-date-cell "08:00-16:00 (8h) 1/1 ADMIN DAY - RETURN VAN TO PPL pin PPL 1 Role Event Manager…" at bounding box center [317, 172] width 81 height 196
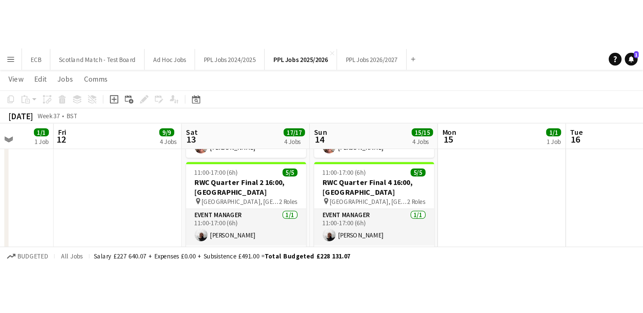
scroll to position [339, 0]
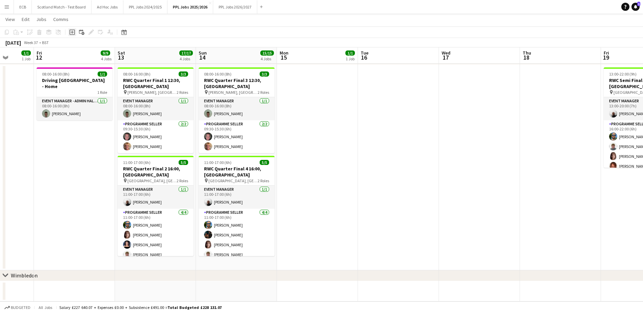
click at [68, 30] on div "Add job" at bounding box center [72, 32] width 8 height 8
click at [8, 11] on button "Menu" at bounding box center [7, 7] width 14 height 14
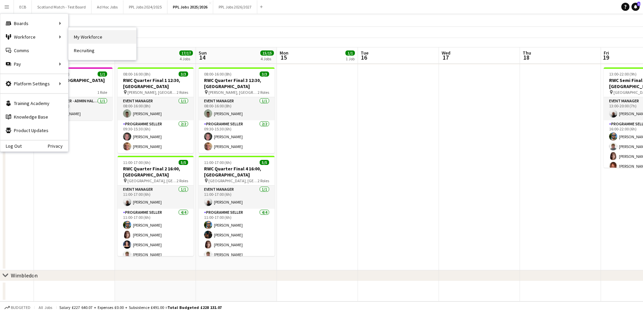
click at [79, 41] on link "My Workforce" at bounding box center [102, 37] width 68 height 14
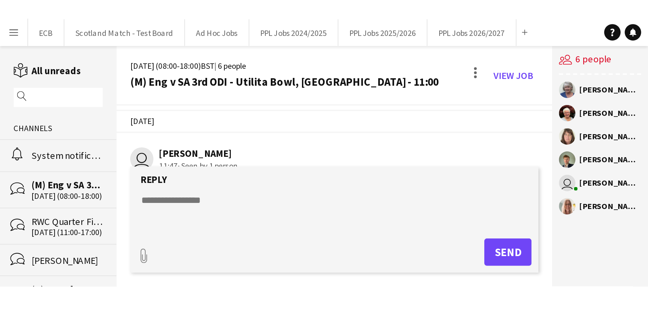
scroll to position [230, 0]
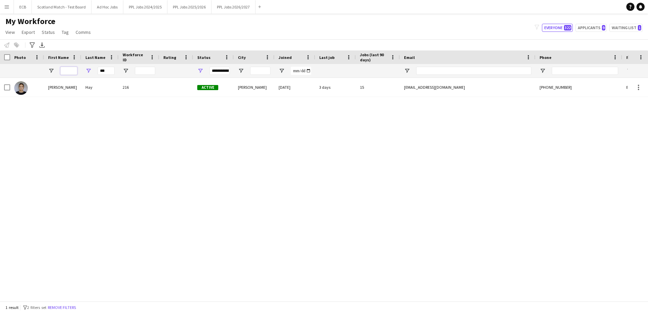
click at [70, 68] on input "First Name Filter Input" at bounding box center [68, 71] width 17 height 8
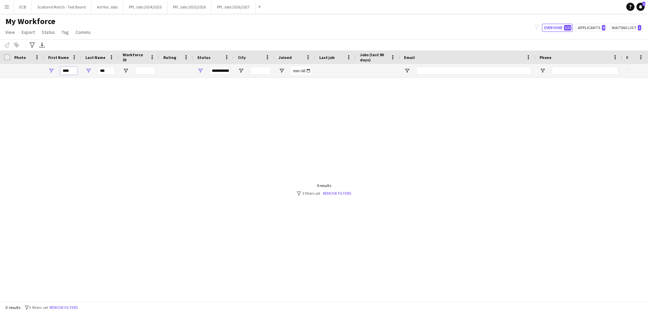
type input "****"
click at [107, 73] on input "***" at bounding box center [106, 71] width 17 height 8
type input "*"
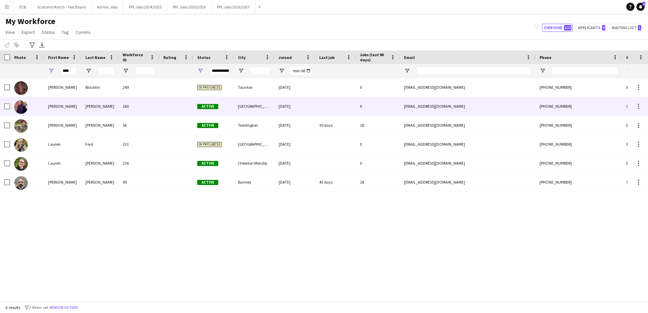
click at [55, 107] on div "[PERSON_NAME]" at bounding box center [62, 106] width 37 height 19
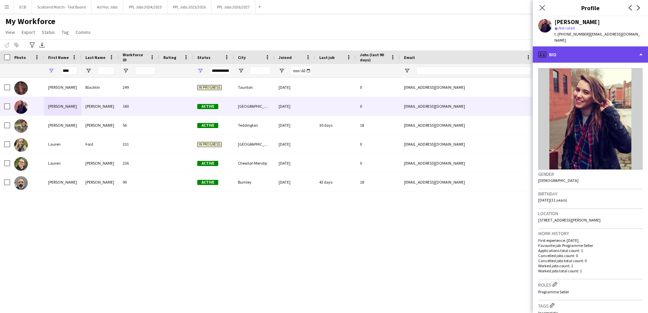
click at [636, 50] on div "profile Bio" at bounding box center [590, 54] width 115 height 16
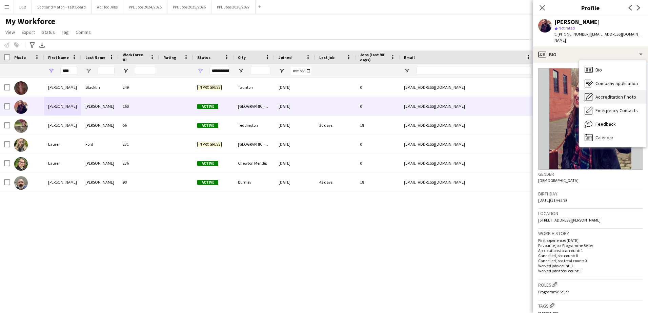
click at [618, 94] on span "Accreditation Photo" at bounding box center [615, 97] width 41 height 6
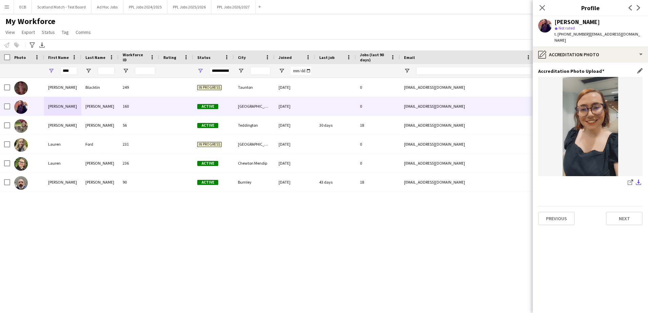
click at [638, 180] on app-icon "download-bottom" at bounding box center [638, 183] width 5 height 6
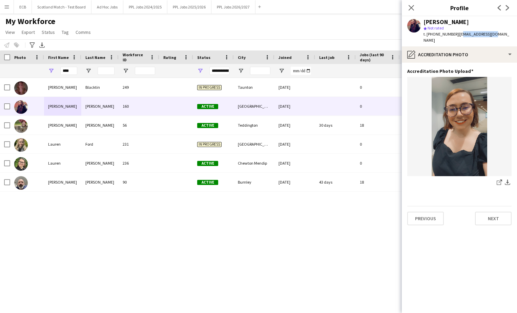
drag, startPoint x: 458, startPoint y: 36, endPoint x: 495, endPoint y: 35, distance: 36.3
click at [495, 35] on span "| [EMAIL_ADDRESS][DOMAIN_NAME]" at bounding box center [467, 37] width 86 height 11
drag, startPoint x: 495, startPoint y: 35, endPoint x: 457, endPoint y: 32, distance: 37.3
click at [457, 32] on span "| [EMAIL_ADDRESS][DOMAIN_NAME]" at bounding box center [467, 37] width 86 height 11
drag, startPoint x: 506, startPoint y: 34, endPoint x: 457, endPoint y: 35, distance: 48.8
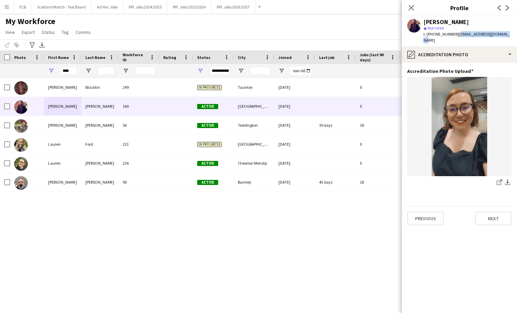
click at [457, 35] on span "| [EMAIL_ADDRESS][DOMAIN_NAME]" at bounding box center [467, 37] width 86 height 11
copy span "[EMAIL_ADDRESS][DOMAIN_NAME]"
click at [187, 5] on button "PPL Jobs 2025/2026 Close" at bounding box center [189, 6] width 44 height 13
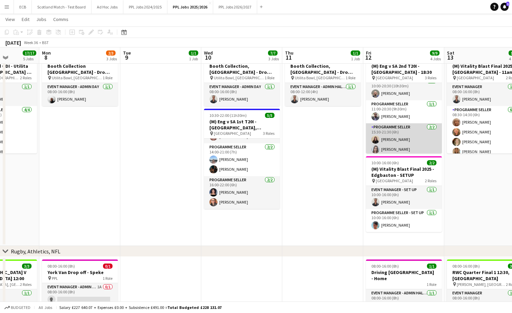
scroll to position [6, 0]
